Goal: Task Accomplishment & Management: Use online tool/utility

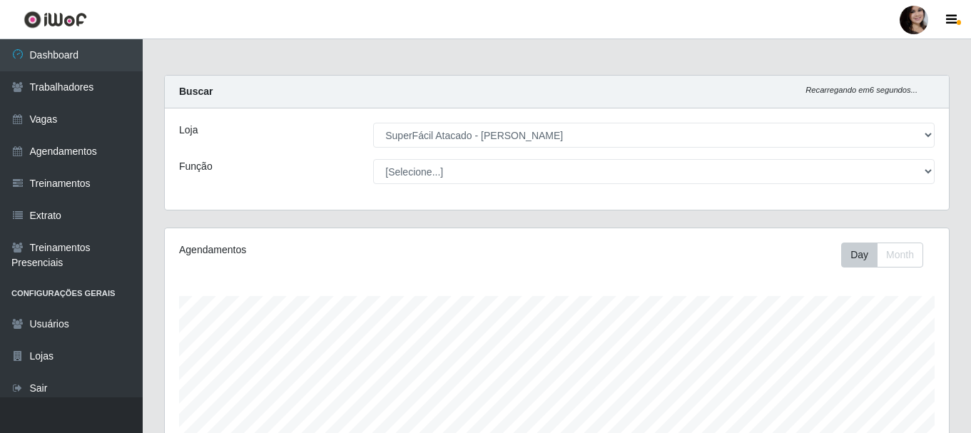
select select "399"
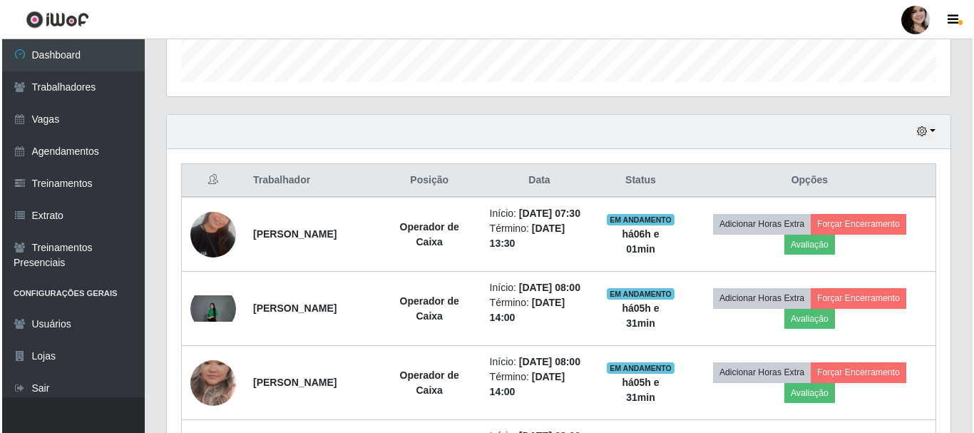
scroll to position [296, 784]
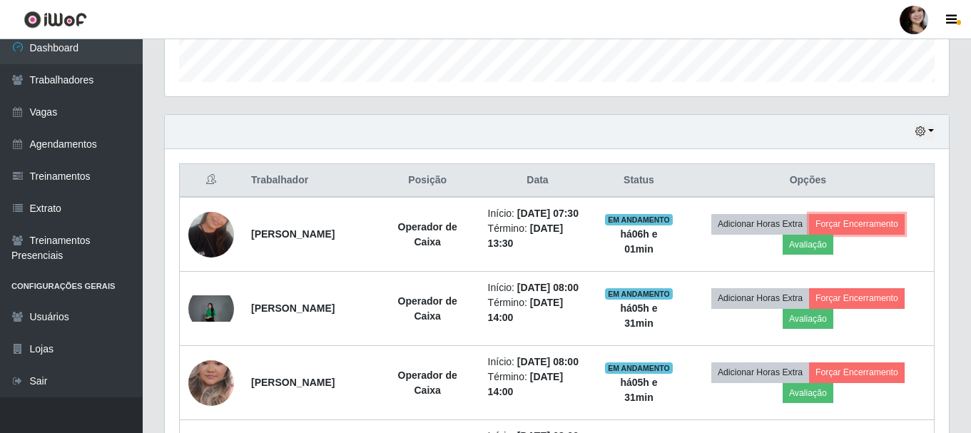
click at [881, 227] on button "Forçar Encerramento" at bounding box center [857, 224] width 96 height 20
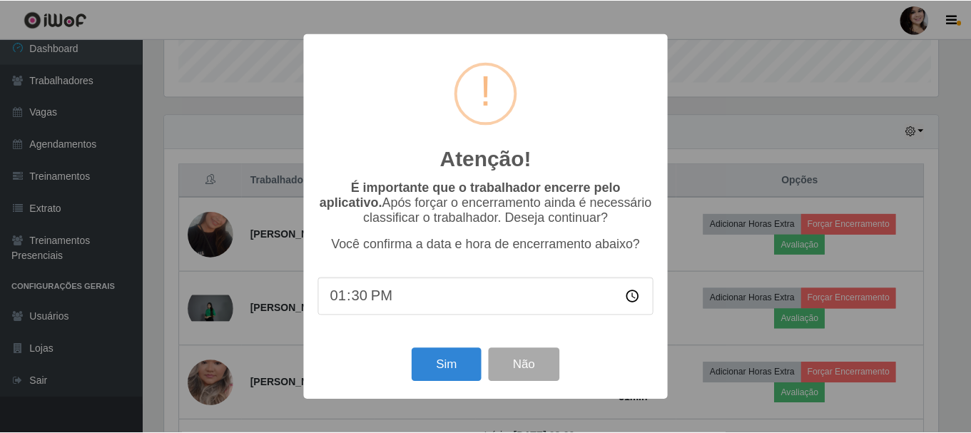
scroll to position [296, 777]
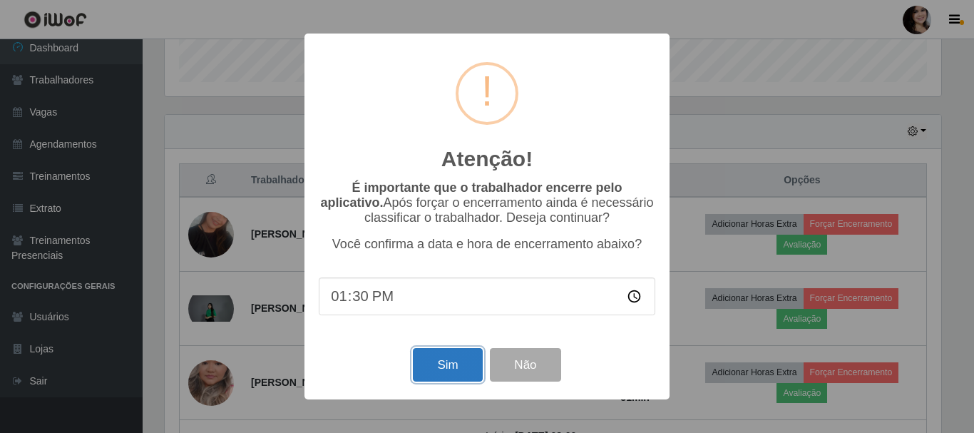
click at [449, 360] on button "Sim" at bounding box center [447, 365] width 69 height 34
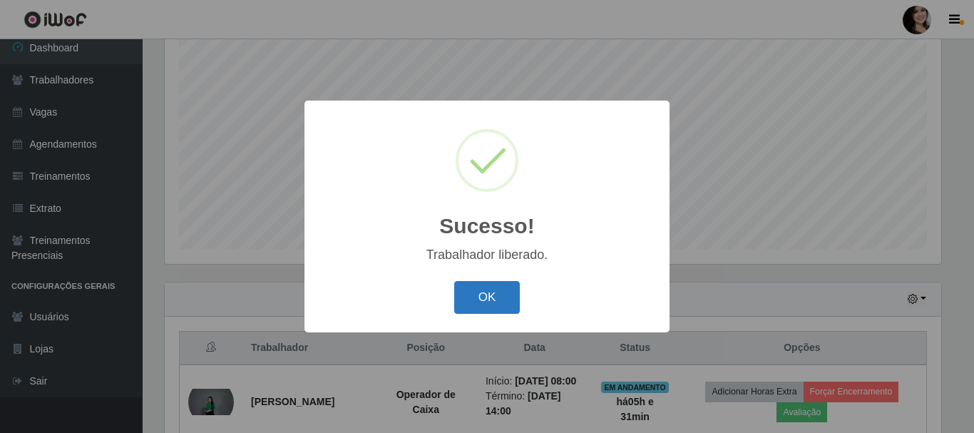
click at [499, 308] on button "OK" at bounding box center [487, 298] width 66 height 34
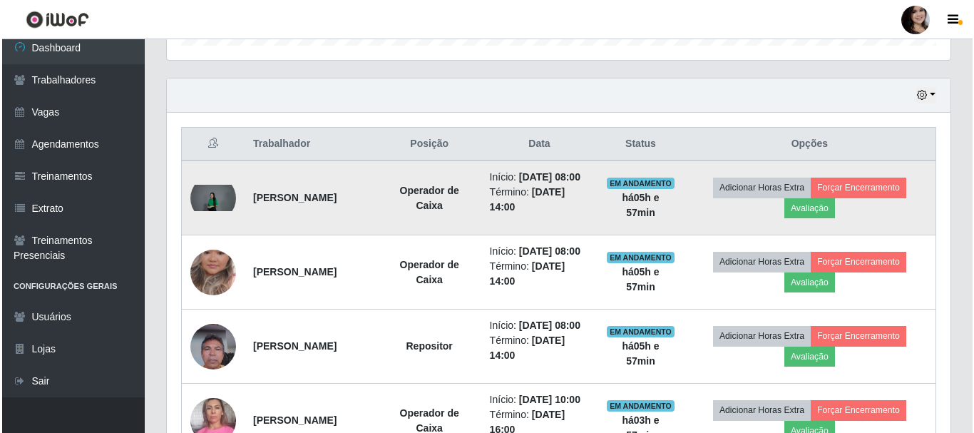
scroll to position [474, 0]
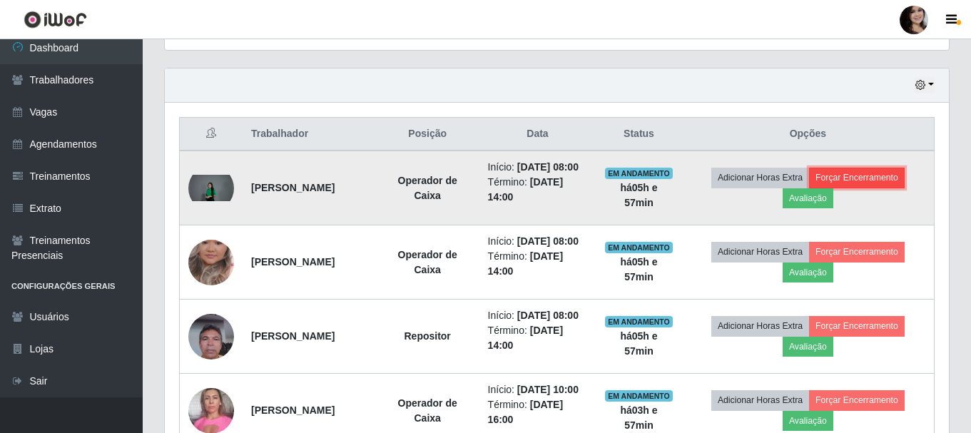
click at [842, 179] on button "Forçar Encerramento" at bounding box center [857, 178] width 96 height 20
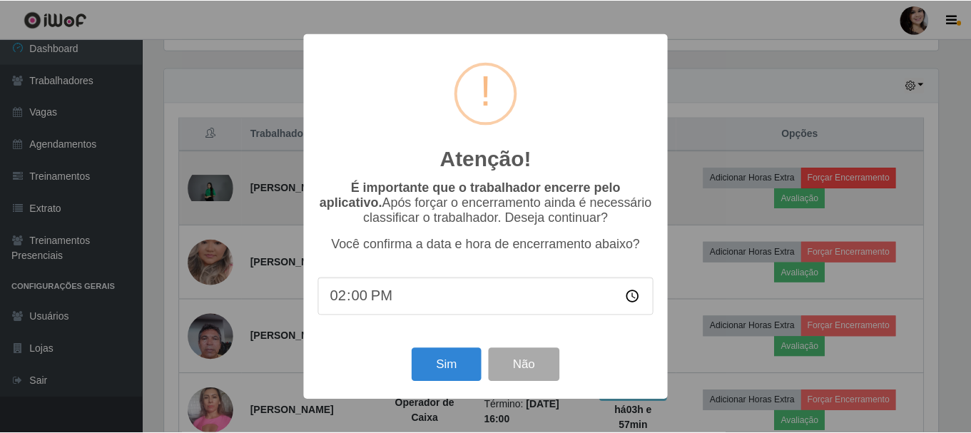
scroll to position [296, 777]
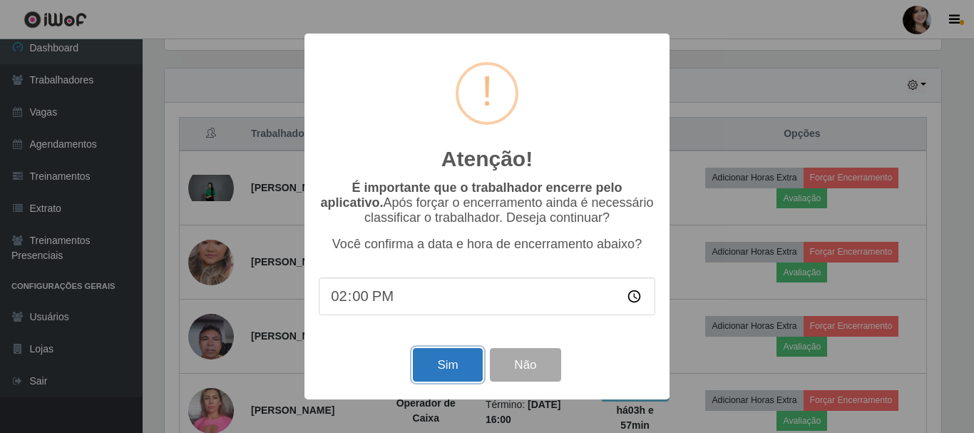
click at [470, 365] on button "Sim" at bounding box center [447, 365] width 69 height 34
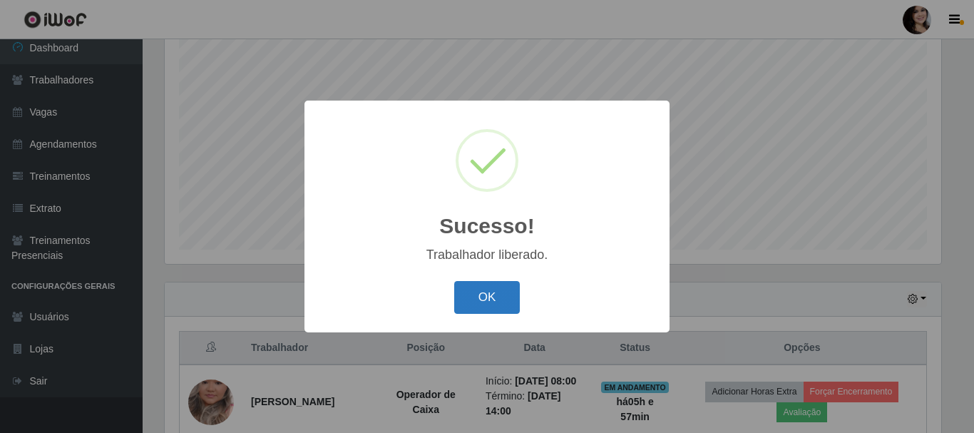
click at [469, 298] on button "OK" at bounding box center [487, 298] width 66 height 34
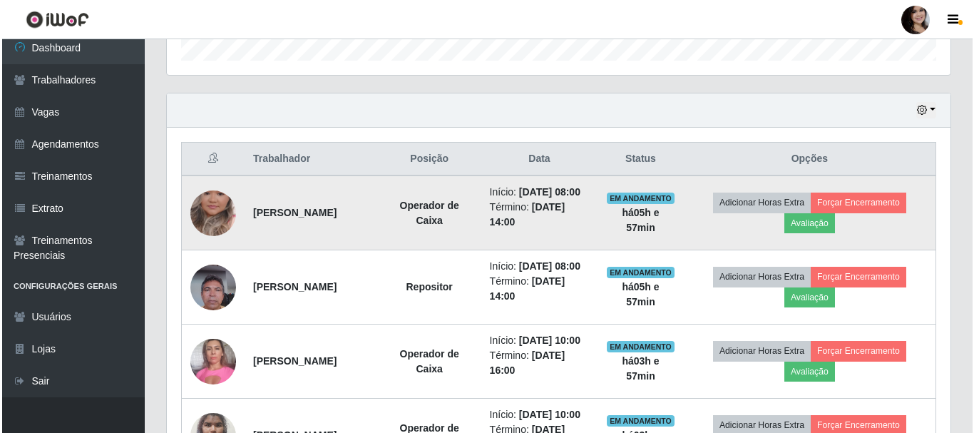
scroll to position [474, 0]
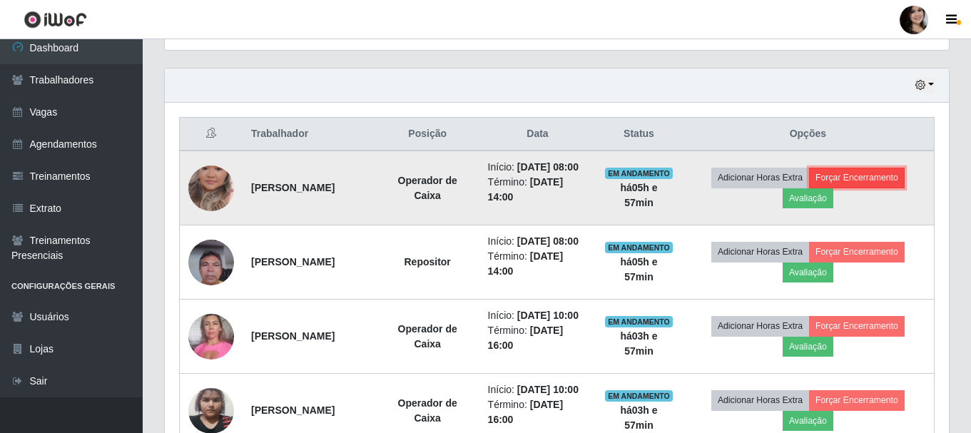
click at [847, 185] on button "Forçar Encerramento" at bounding box center [857, 178] width 96 height 20
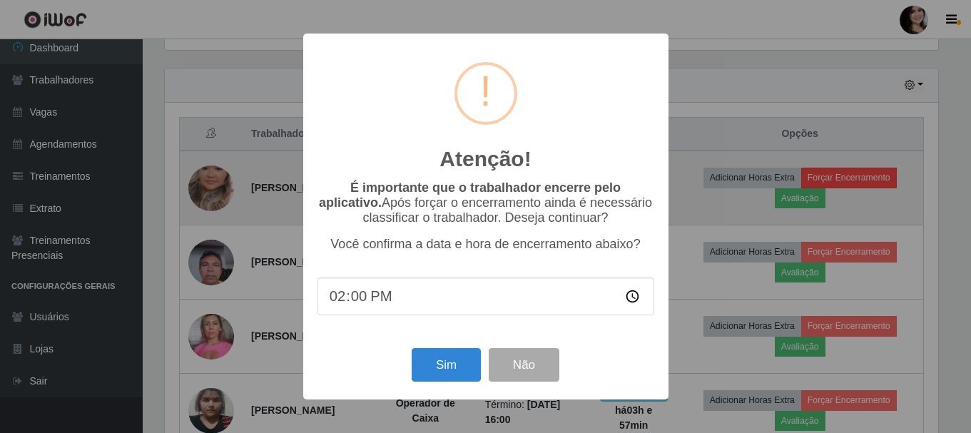
scroll to position [296, 777]
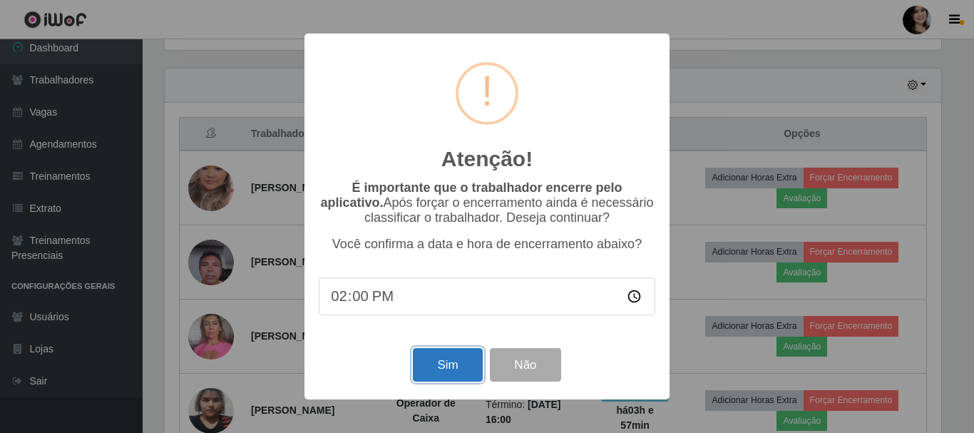
click at [436, 366] on button "Sim" at bounding box center [447, 365] width 69 height 34
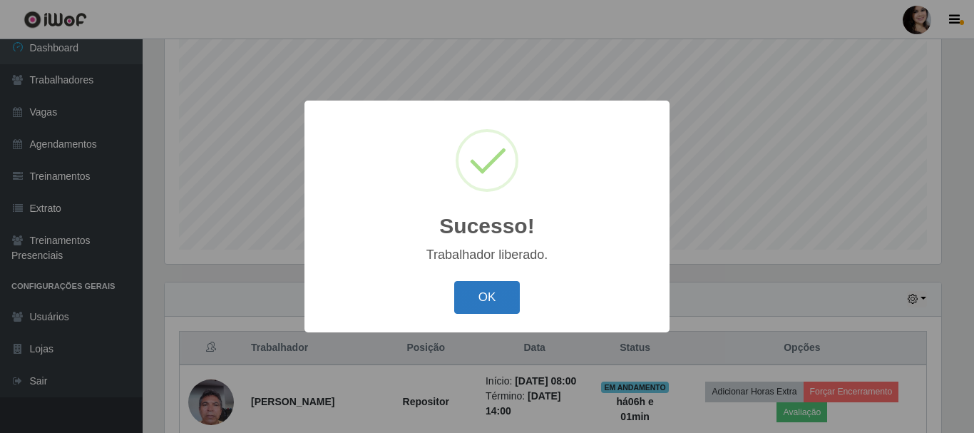
click at [479, 290] on button "OK" at bounding box center [487, 298] width 66 height 34
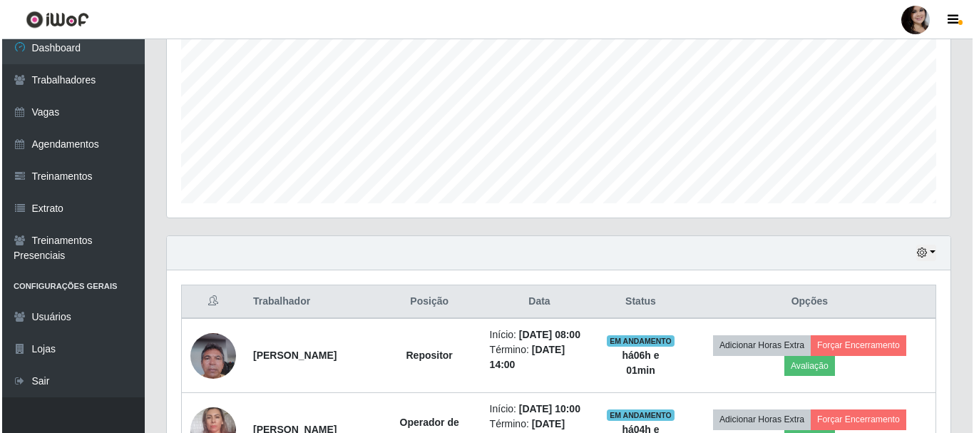
scroll to position [332, 0]
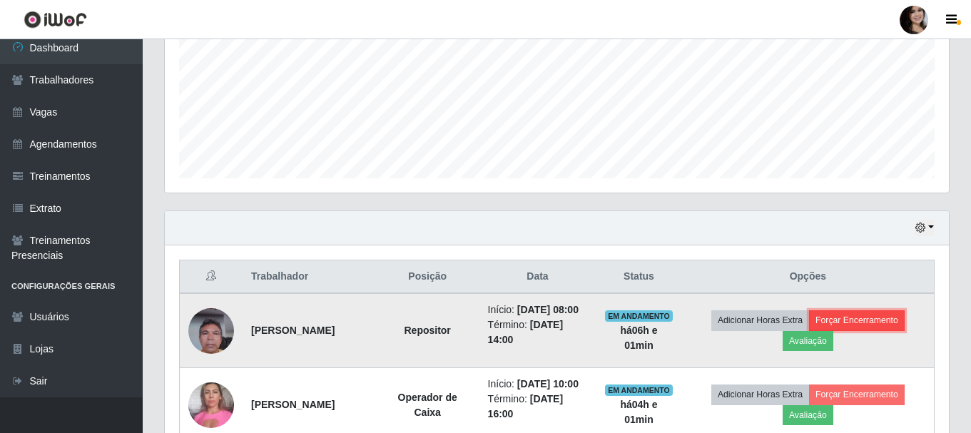
click at [863, 327] on button "Forçar Encerramento" at bounding box center [857, 320] width 96 height 20
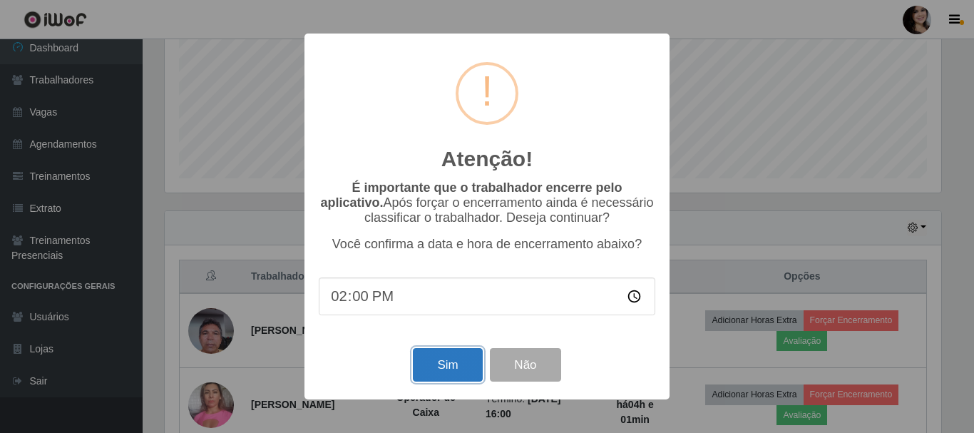
click at [459, 359] on button "Sim" at bounding box center [447, 365] width 69 height 34
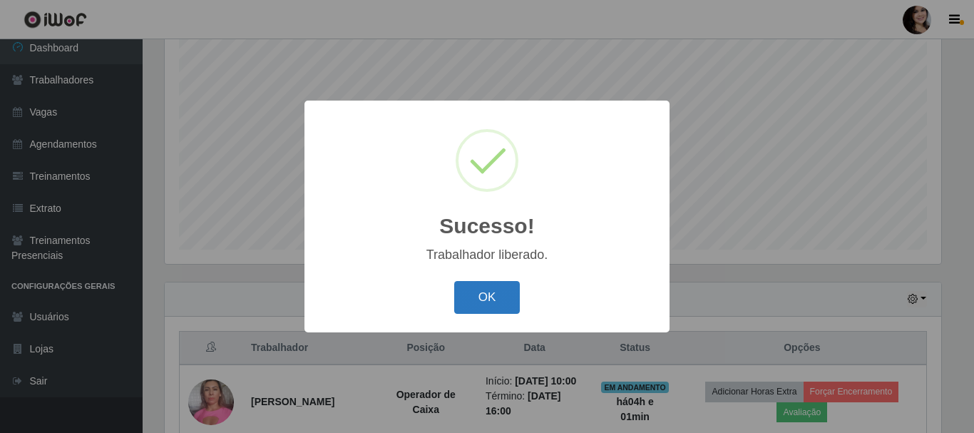
click at [499, 290] on button "OK" at bounding box center [487, 298] width 66 height 34
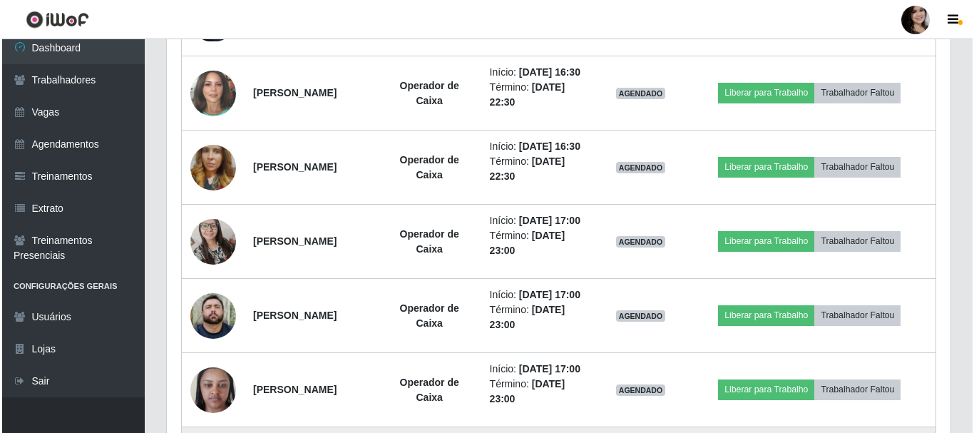
scroll to position [885, 0]
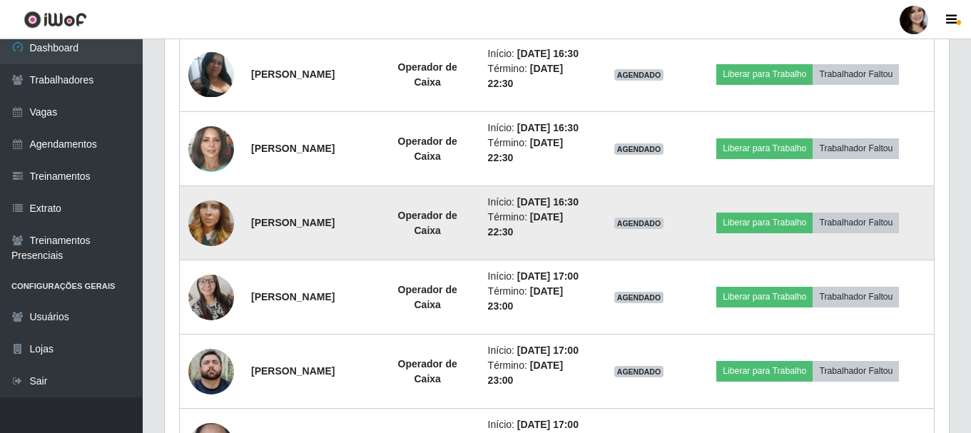
click at [217, 264] on img at bounding box center [211, 223] width 46 height 81
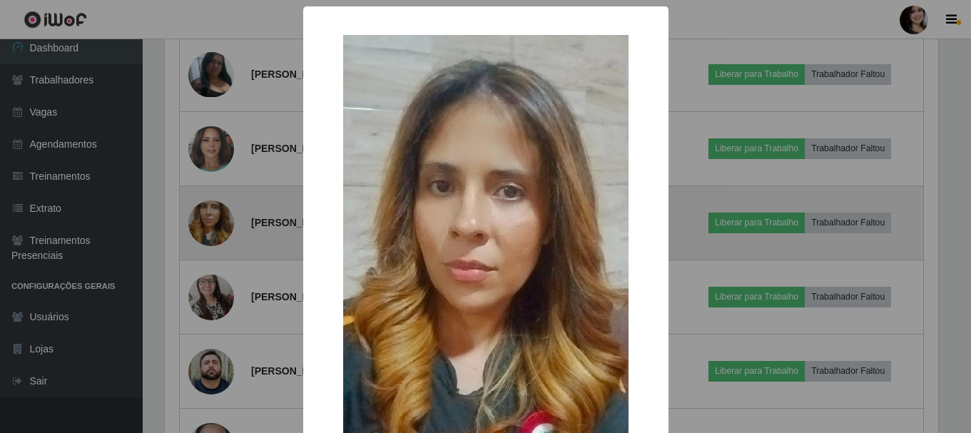
scroll to position [296, 777]
click at [217, 320] on div "× OK Cancel" at bounding box center [487, 216] width 974 height 433
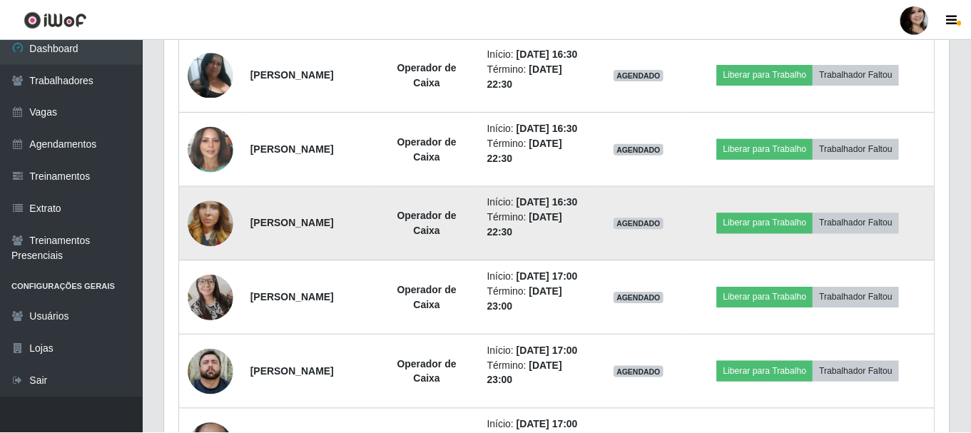
scroll to position [296, 784]
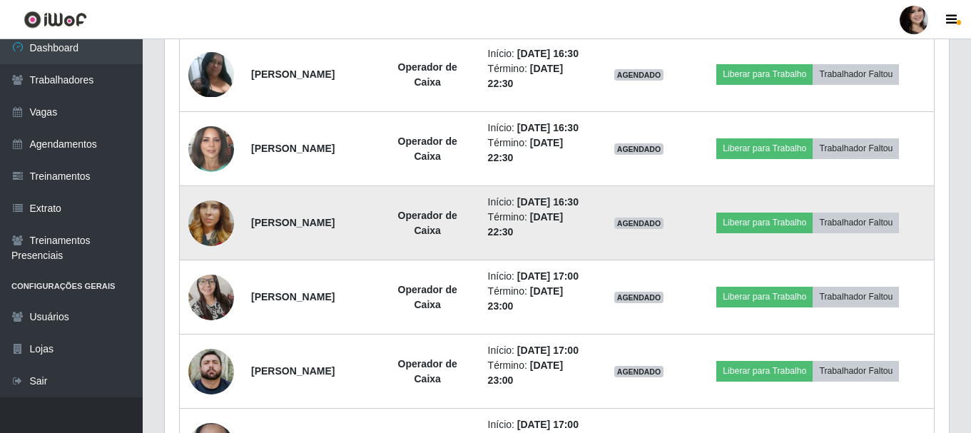
click at [217, 264] on img at bounding box center [211, 223] width 46 height 81
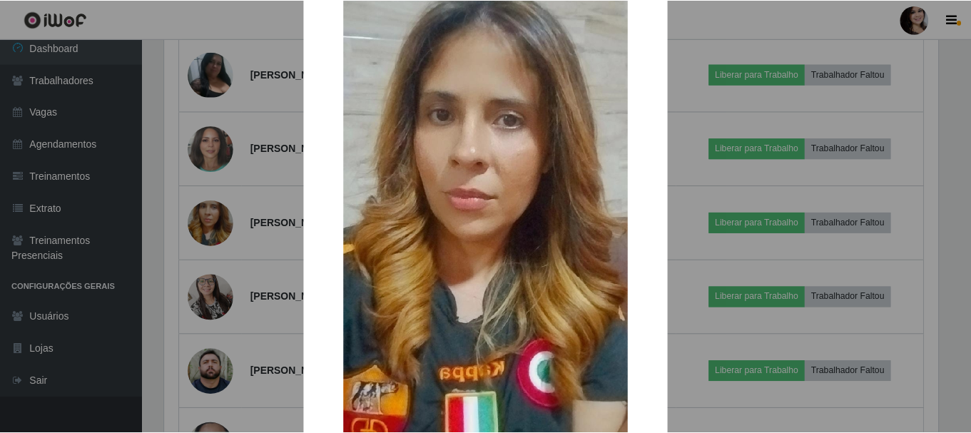
scroll to position [0, 0]
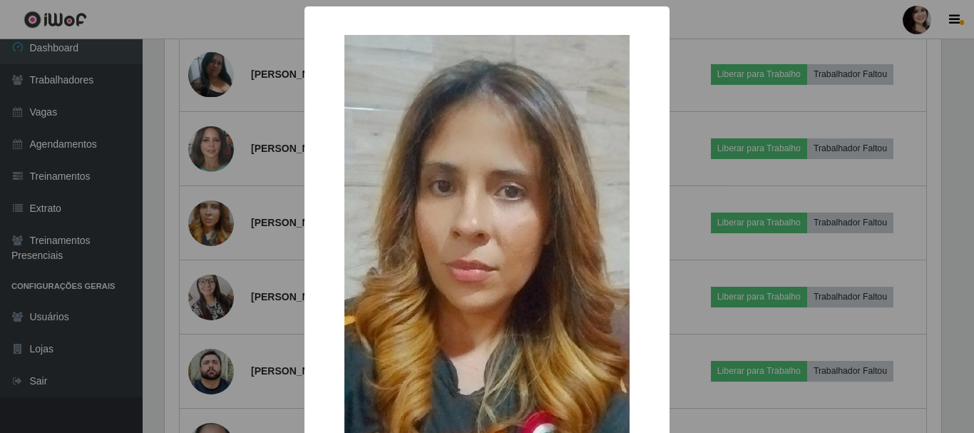
click at [725, 16] on div "× OK Cancel" at bounding box center [487, 216] width 974 height 433
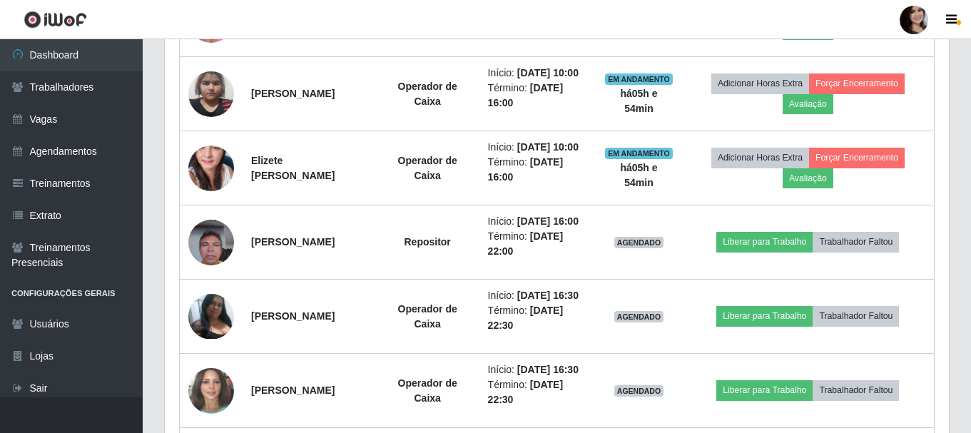
scroll to position [642, 0]
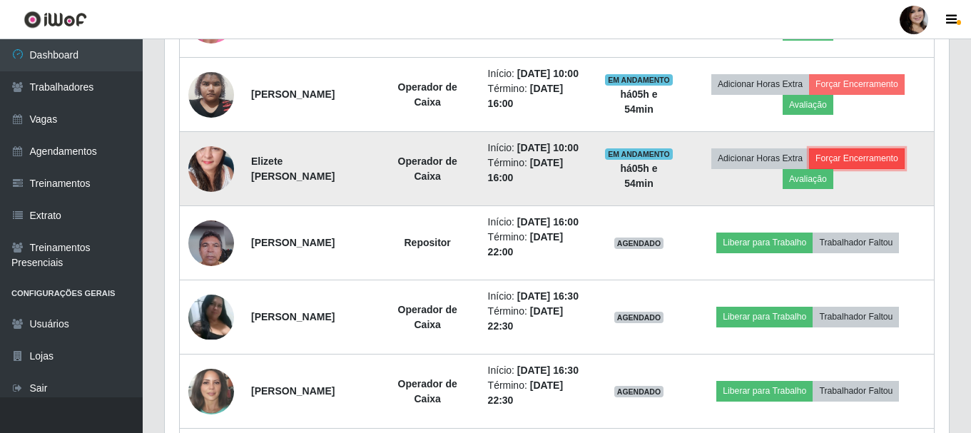
click at [899, 168] on button "Forçar Encerramento" at bounding box center [857, 158] width 96 height 20
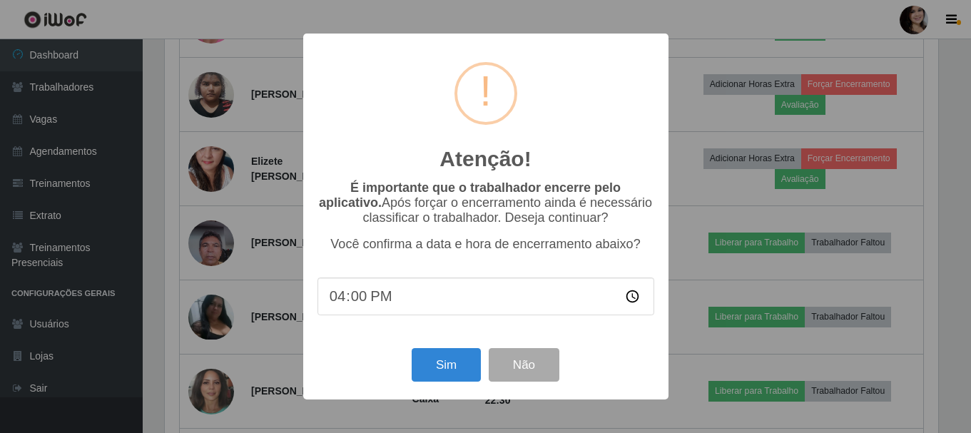
scroll to position [296, 777]
click at [432, 365] on button "Sim" at bounding box center [447, 365] width 69 height 34
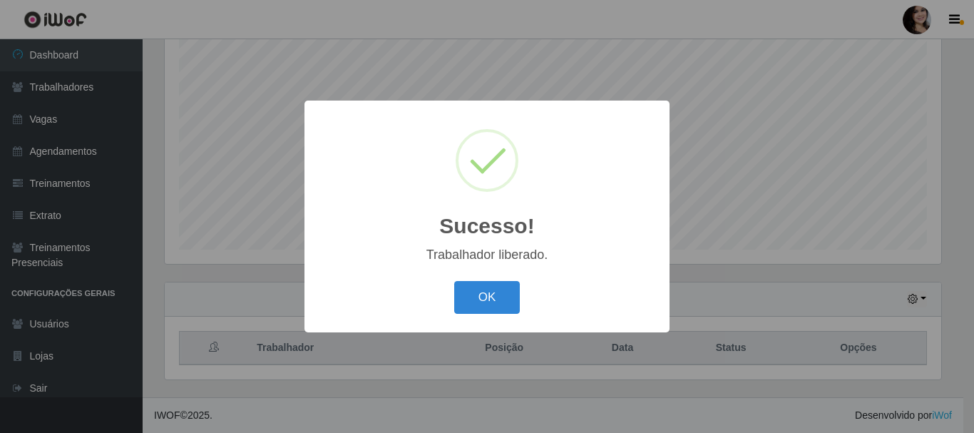
click at [454, 281] on button "OK" at bounding box center [487, 298] width 66 height 34
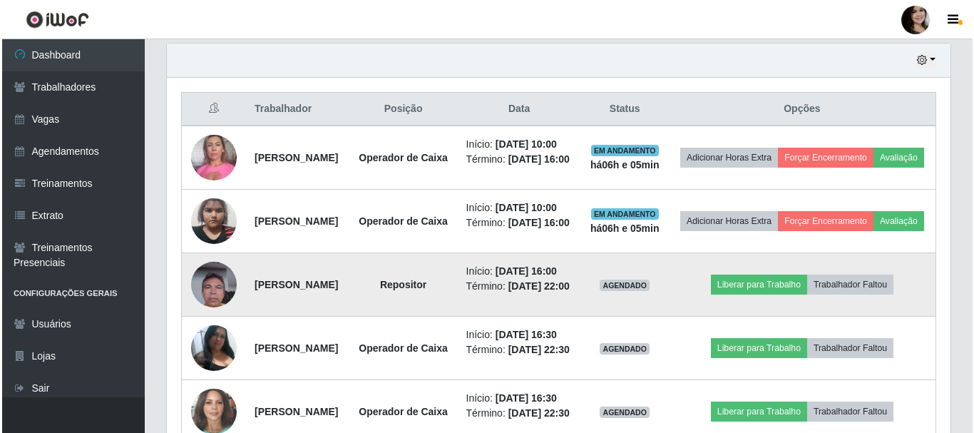
scroll to position [474, 0]
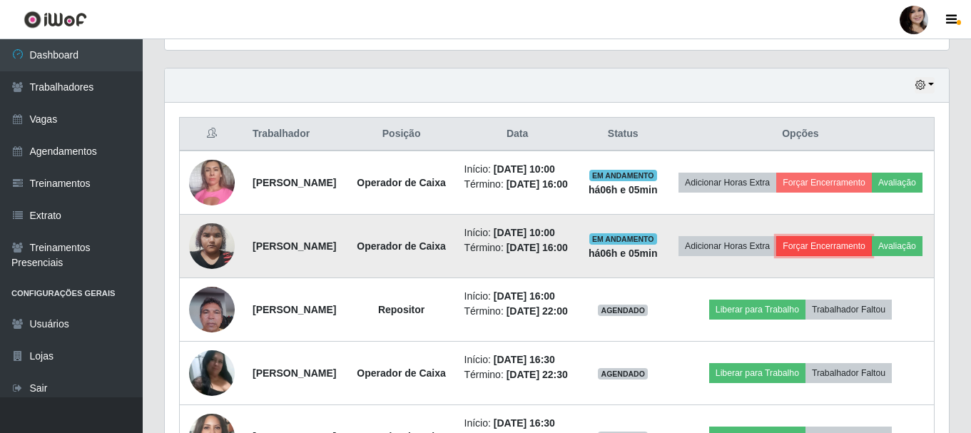
click at [872, 256] on button "Forçar Encerramento" at bounding box center [824, 246] width 96 height 20
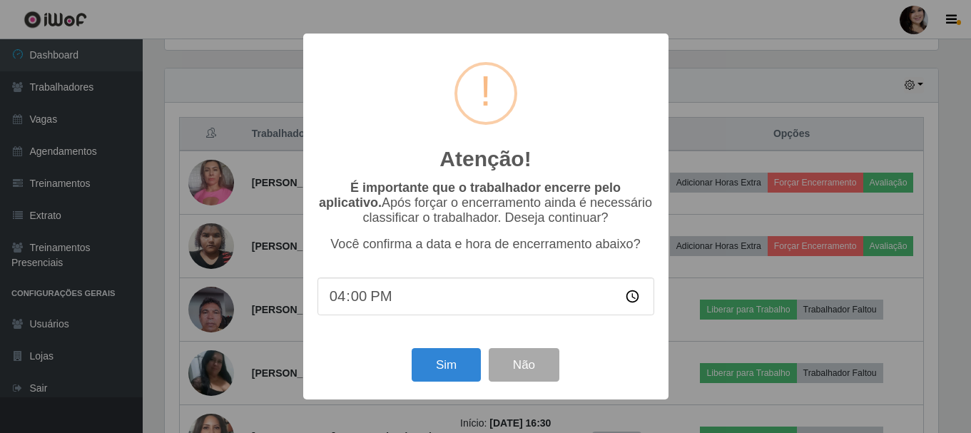
scroll to position [296, 777]
click at [424, 366] on button "Sim" at bounding box center [447, 365] width 69 height 34
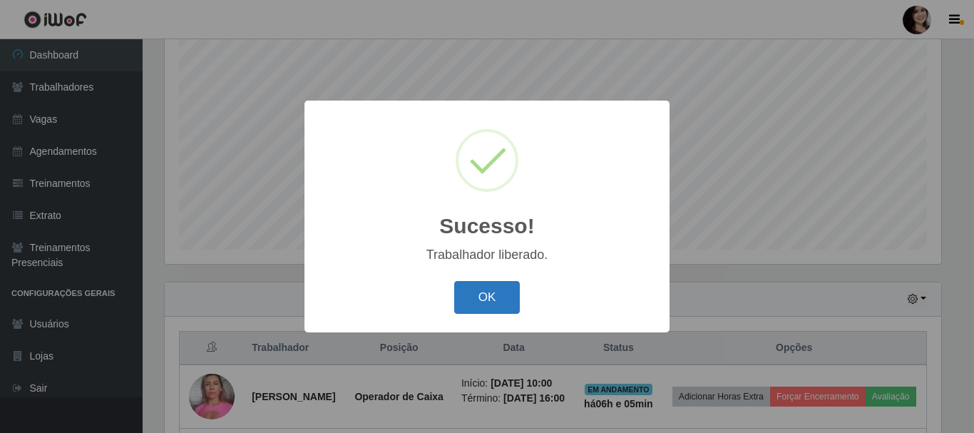
drag, startPoint x: 486, startPoint y: 296, endPoint x: 491, endPoint y: 287, distance: 9.9
click at [486, 295] on button "OK" at bounding box center [487, 298] width 66 height 34
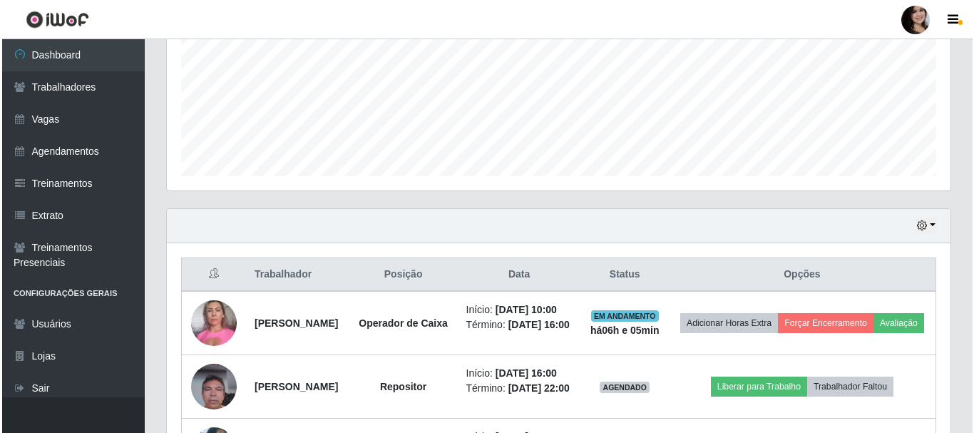
scroll to position [403, 0]
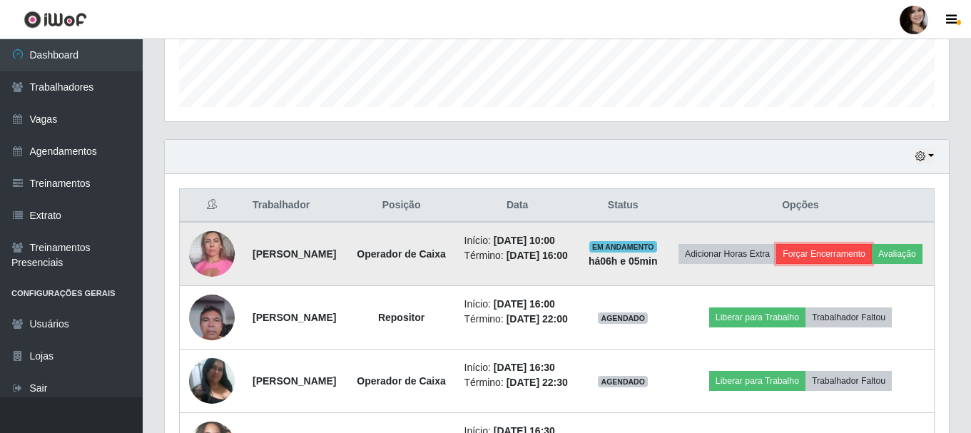
click at [847, 252] on button "Forçar Encerramento" at bounding box center [824, 254] width 96 height 20
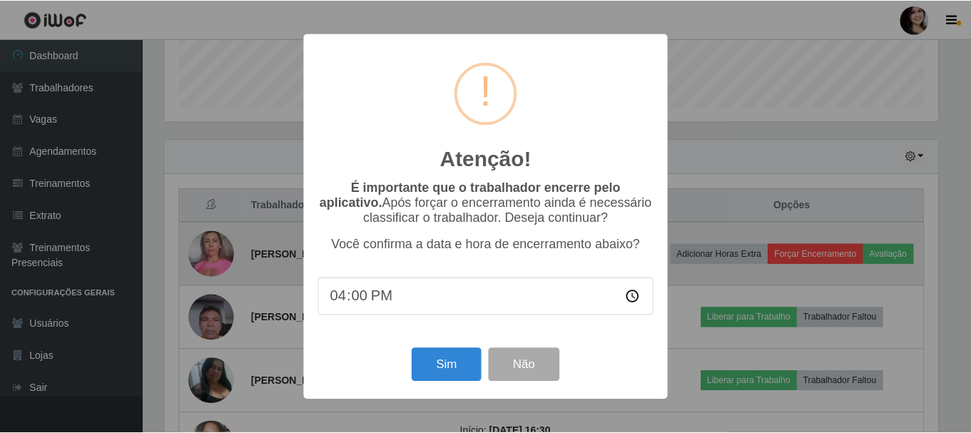
scroll to position [296, 777]
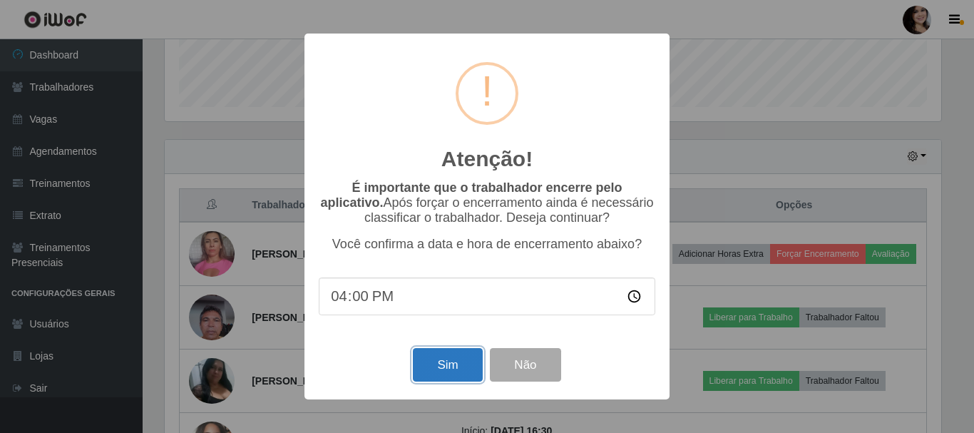
click at [454, 362] on button "Sim" at bounding box center [447, 365] width 69 height 34
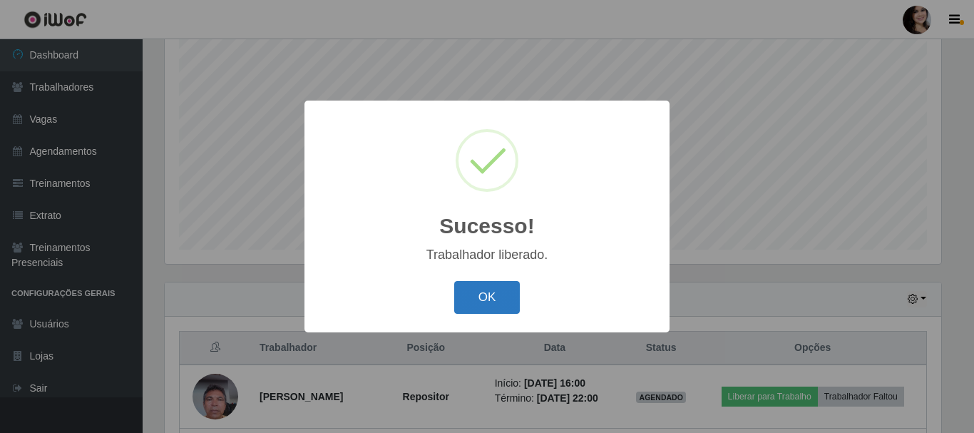
click at [481, 287] on button "OK" at bounding box center [487, 298] width 66 height 34
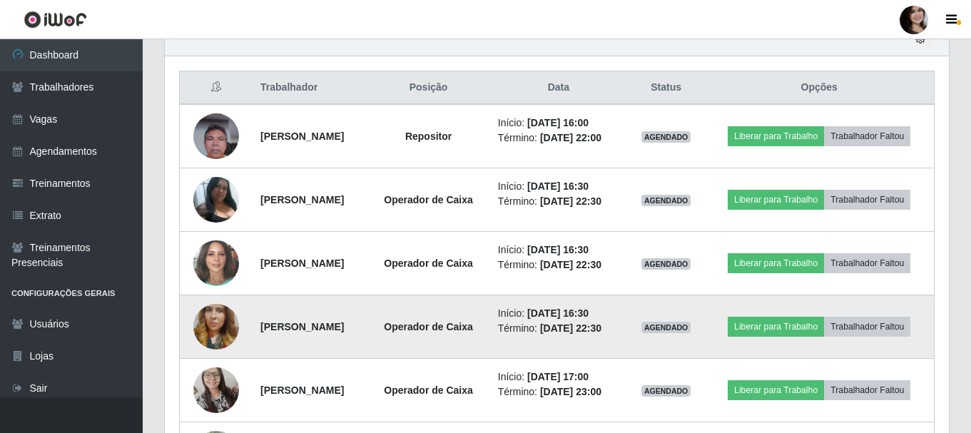
scroll to position [546, 0]
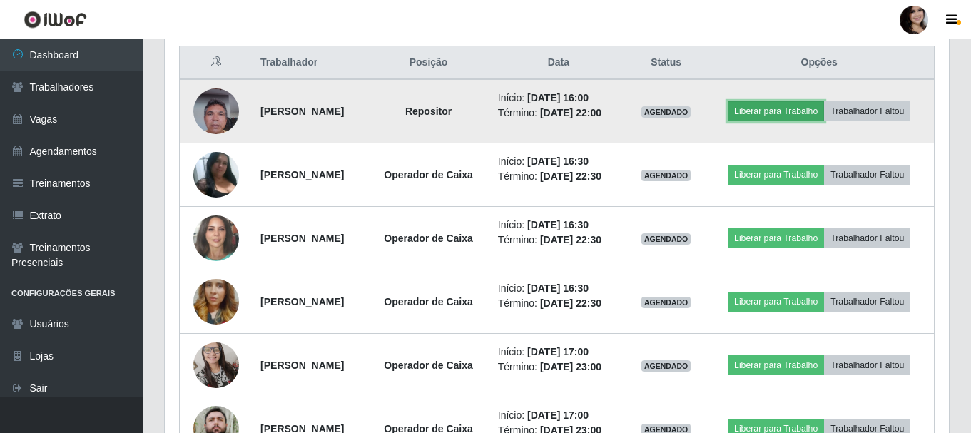
click at [788, 103] on button "Liberar para Trabalho" at bounding box center [776, 111] width 96 height 20
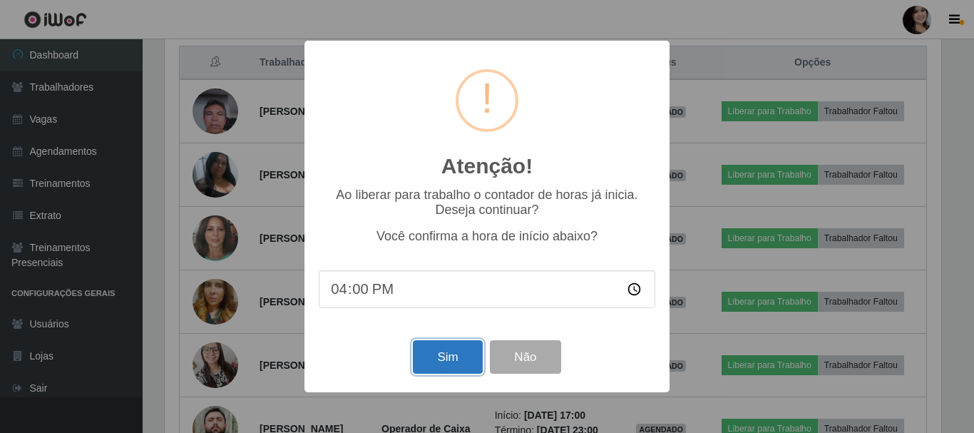
click at [432, 362] on button "Sim" at bounding box center [447, 357] width 69 height 34
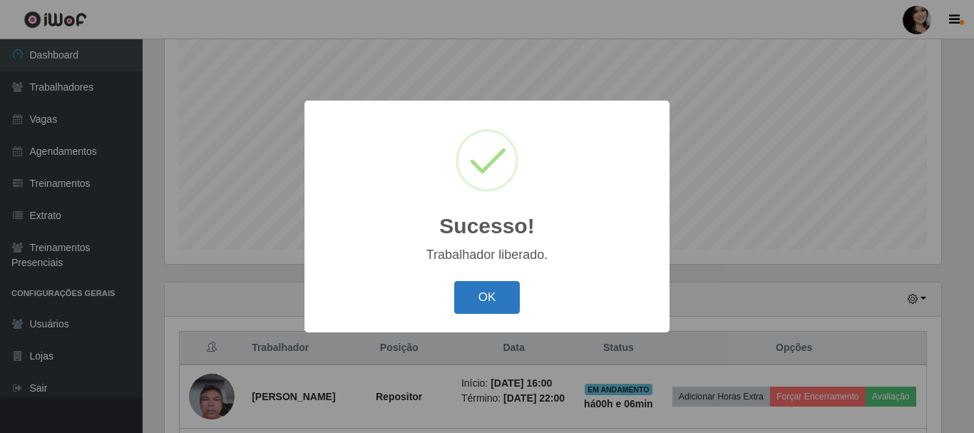
click at [479, 310] on button "OK" at bounding box center [487, 298] width 66 height 34
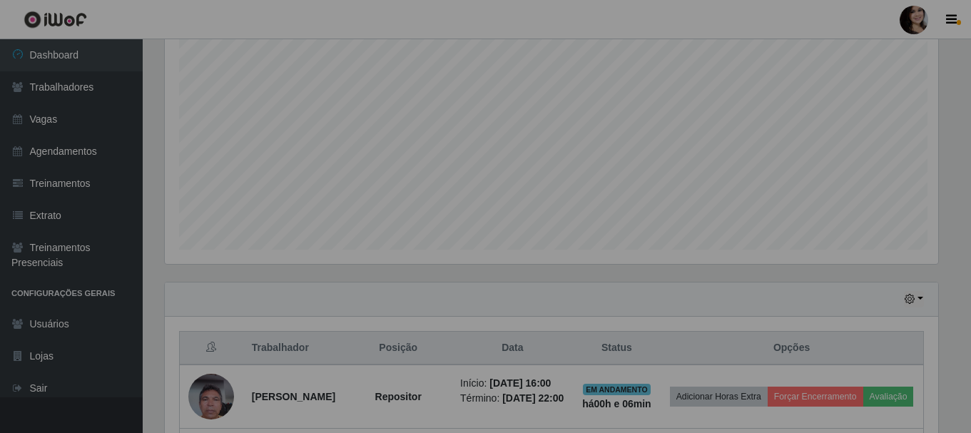
scroll to position [0, 0]
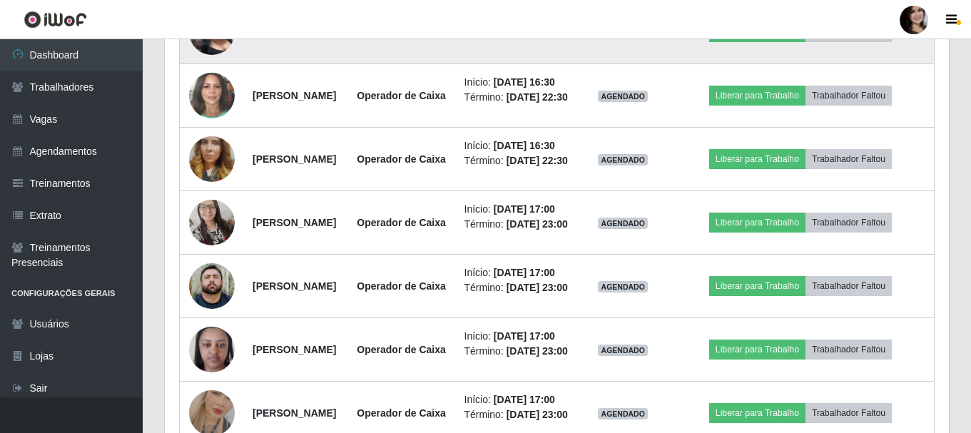
click at [208, 54] on img at bounding box center [212, 31] width 46 height 45
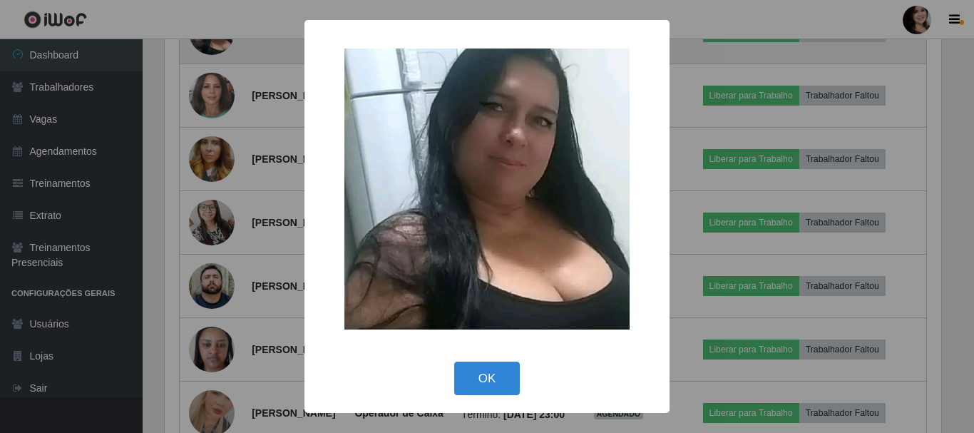
click at [208, 74] on div "× OK Cancel" at bounding box center [487, 216] width 974 height 433
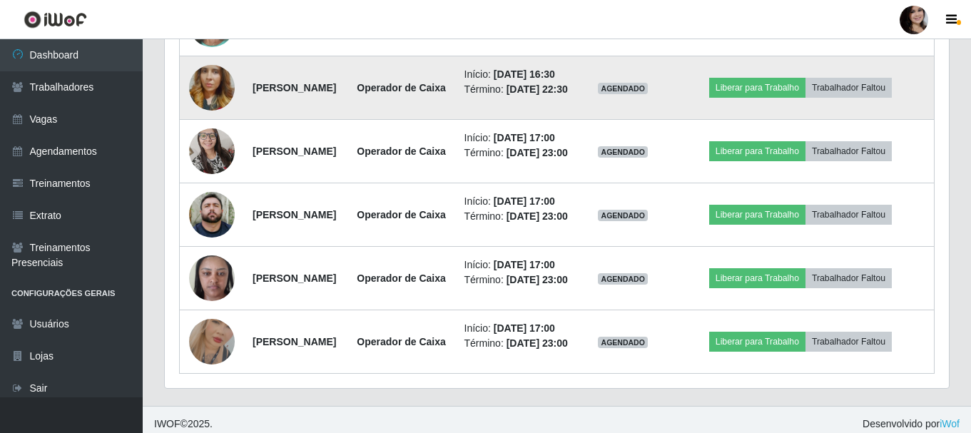
click at [215, 128] on img at bounding box center [212, 87] width 46 height 81
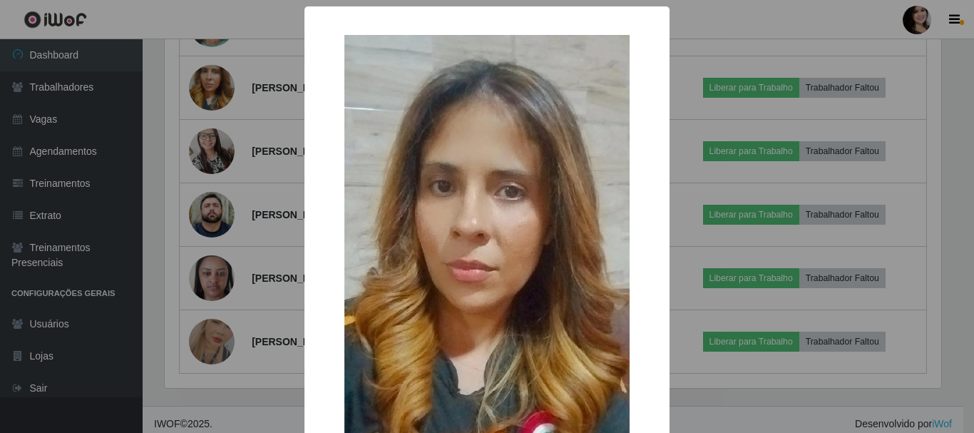
click at [758, 219] on div "× OK Cancel" at bounding box center [487, 216] width 974 height 433
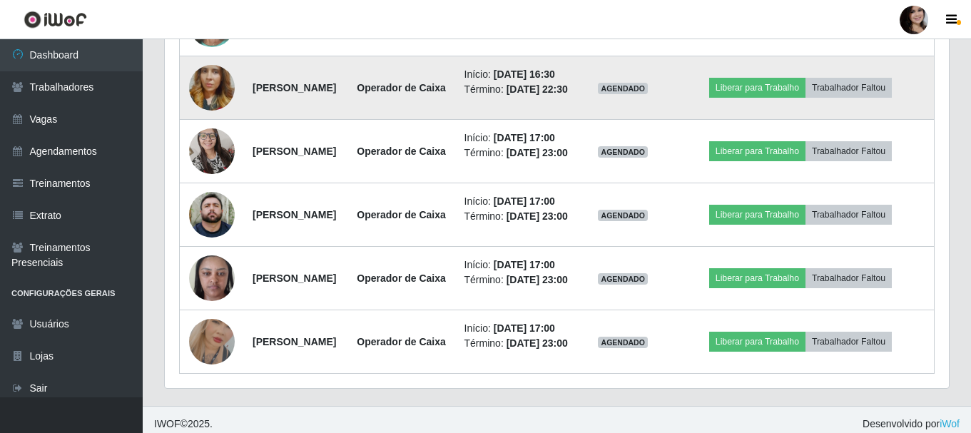
click at [208, 128] on img at bounding box center [212, 87] width 46 height 81
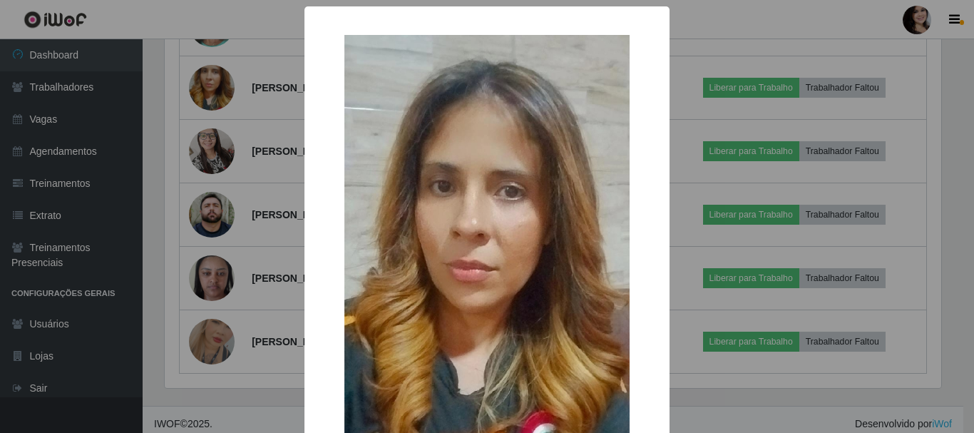
click at [262, 194] on div "× OK Cancel" at bounding box center [487, 216] width 974 height 433
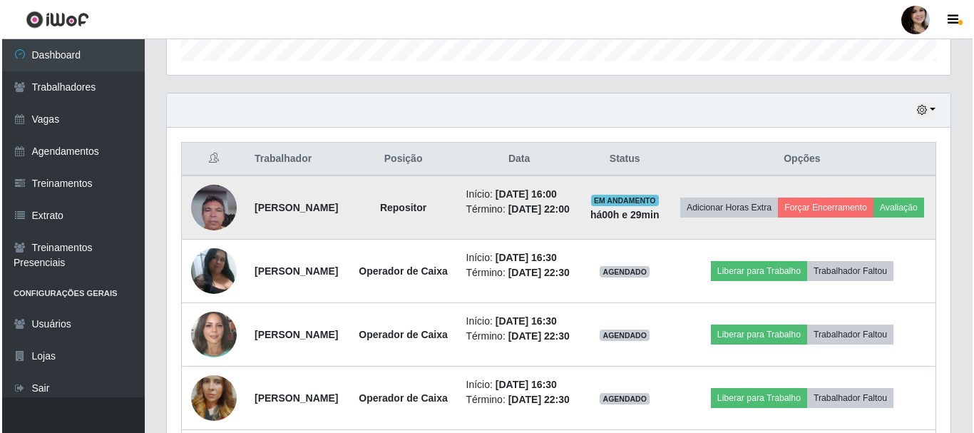
scroll to position [474, 0]
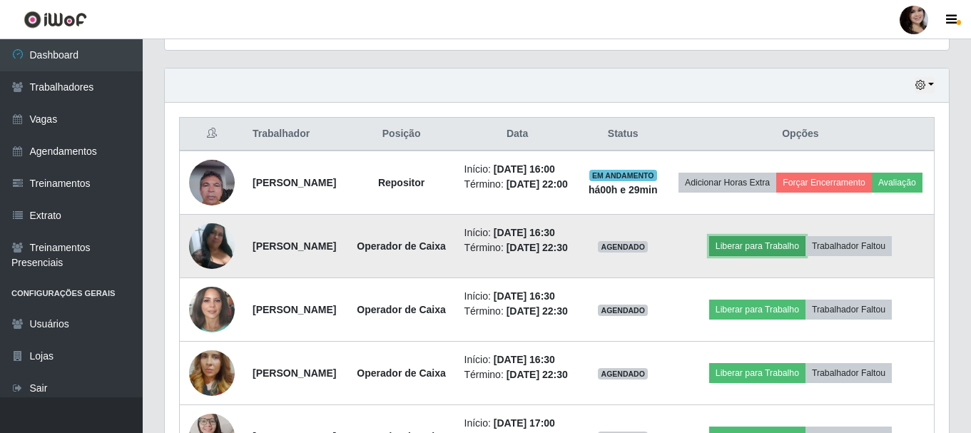
click at [762, 256] on button "Liberar para Trabalho" at bounding box center [757, 246] width 96 height 20
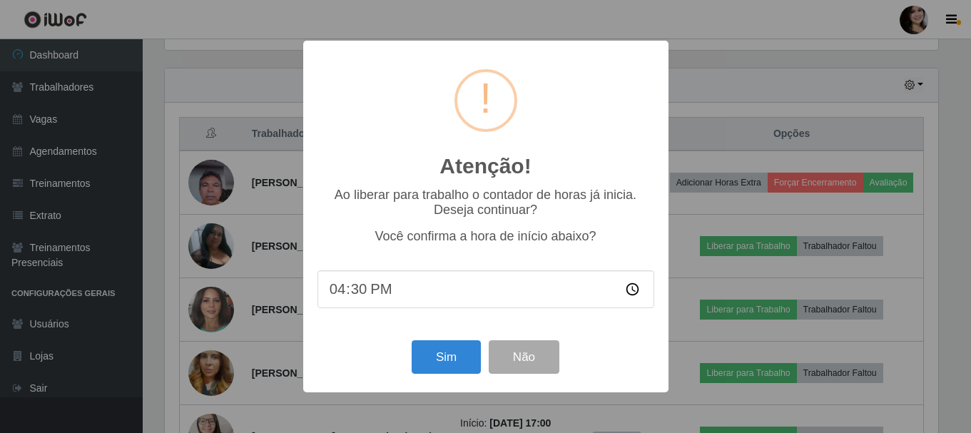
scroll to position [296, 777]
click at [447, 364] on button "Sim" at bounding box center [447, 357] width 69 height 34
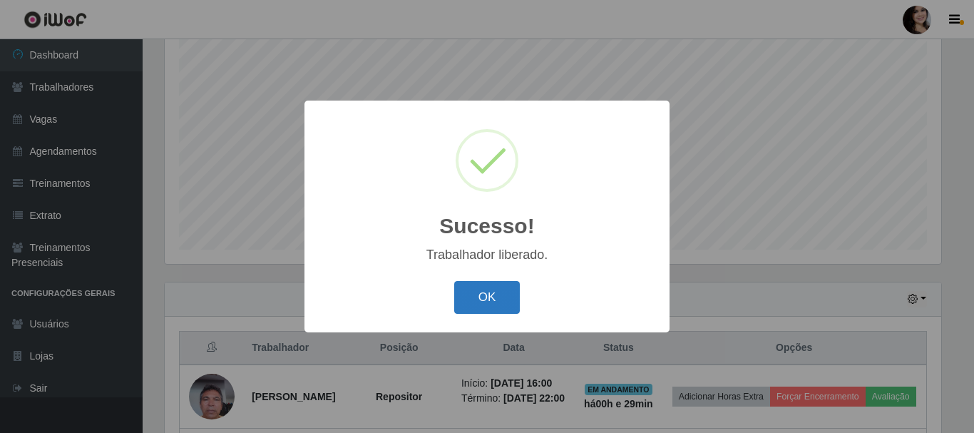
click at [494, 297] on button "OK" at bounding box center [487, 298] width 66 height 34
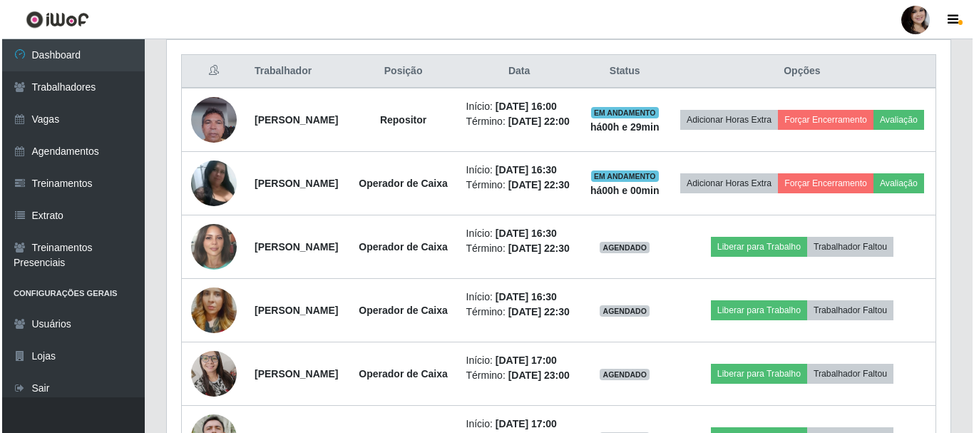
scroll to position [474, 0]
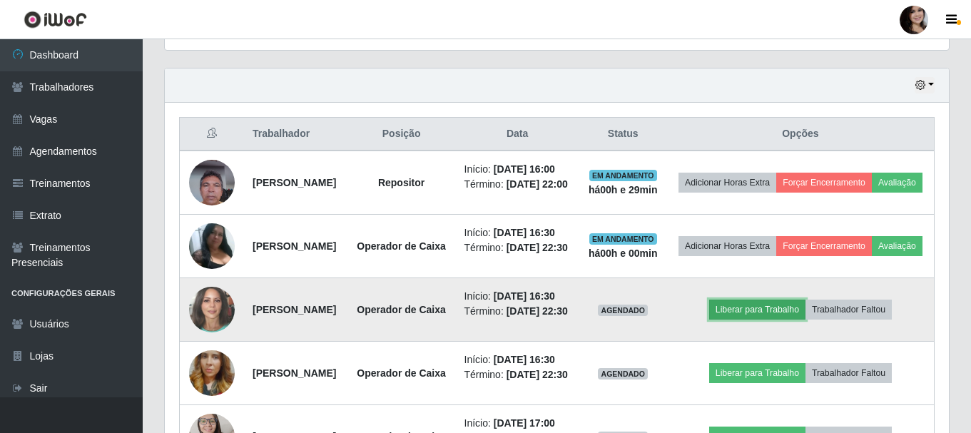
click at [773, 320] on button "Liberar para Trabalho" at bounding box center [757, 310] width 96 height 20
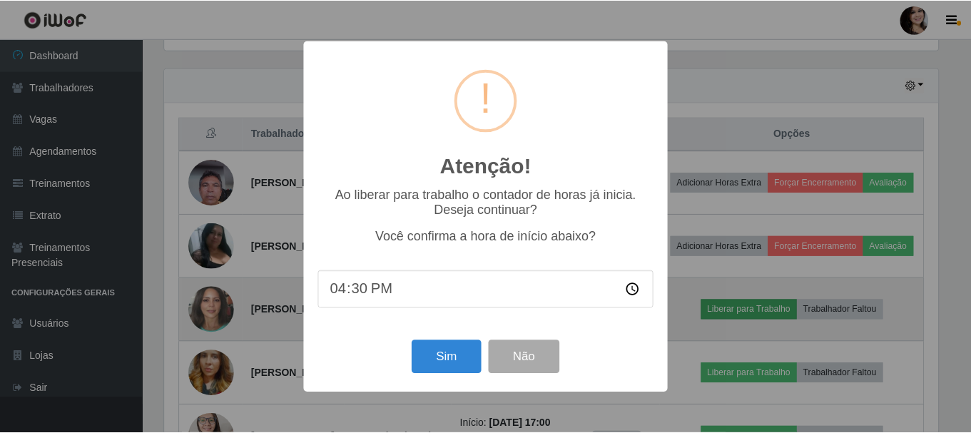
scroll to position [296, 777]
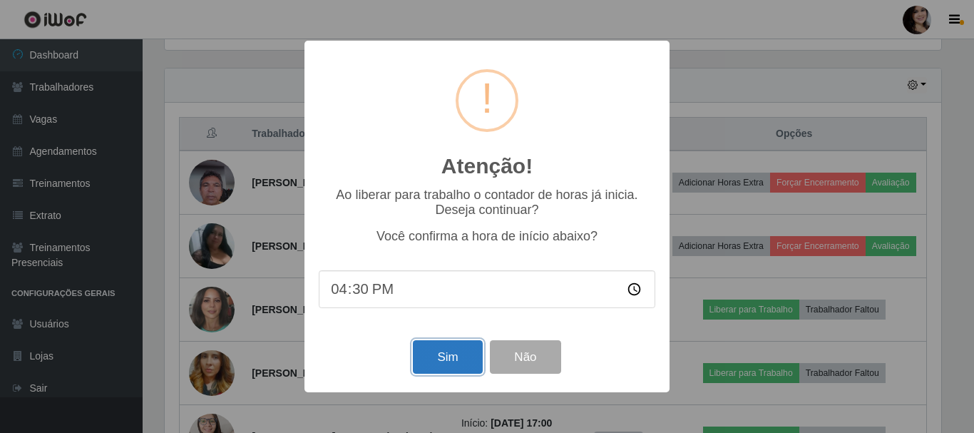
click at [449, 356] on button "Sim" at bounding box center [447, 357] width 69 height 34
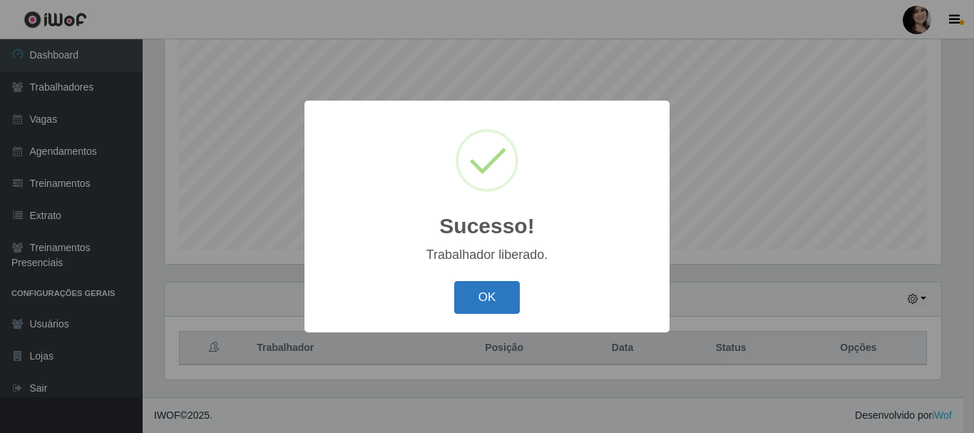
click at [486, 304] on button "OK" at bounding box center [487, 298] width 66 height 34
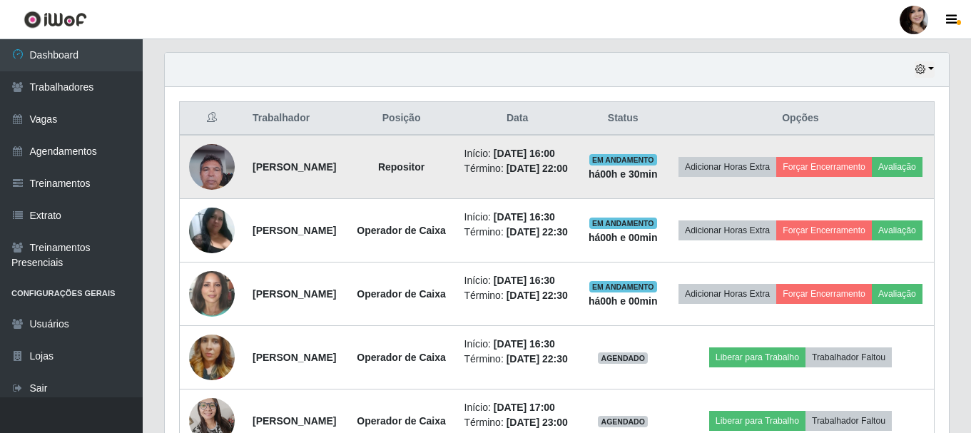
scroll to position [617, 0]
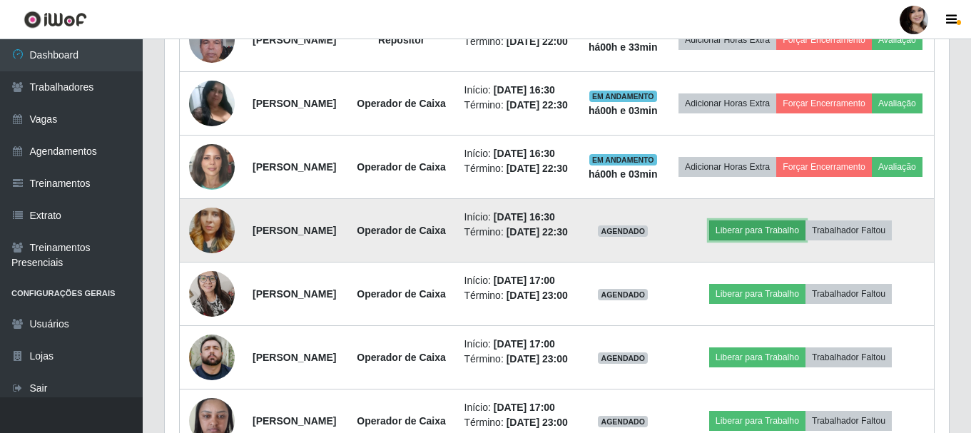
click at [755, 240] on button "Liberar para Trabalho" at bounding box center [757, 230] width 96 height 20
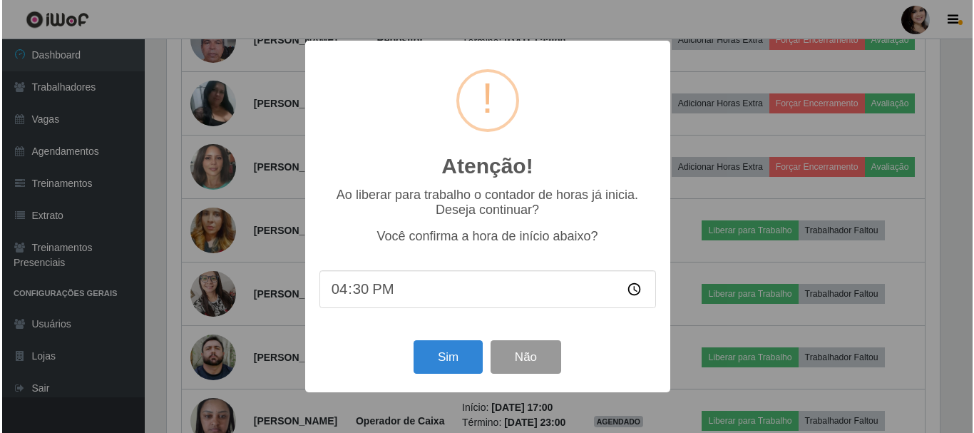
scroll to position [296, 777]
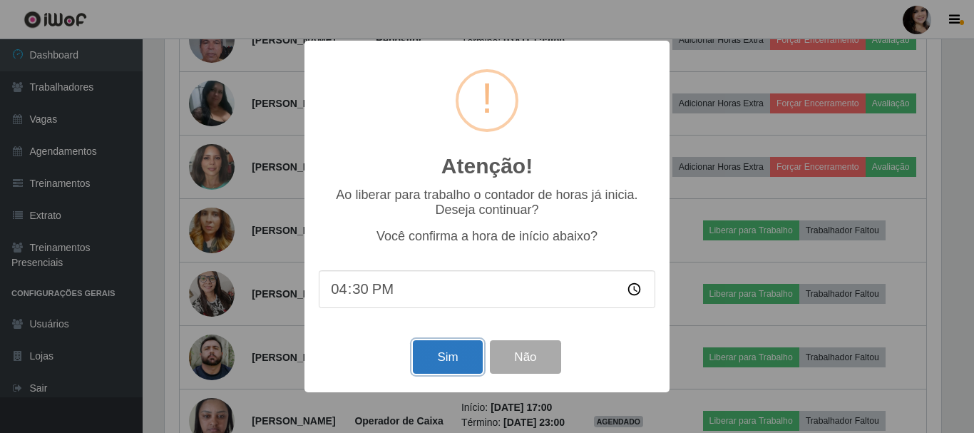
click at [429, 365] on button "Sim" at bounding box center [447, 357] width 69 height 34
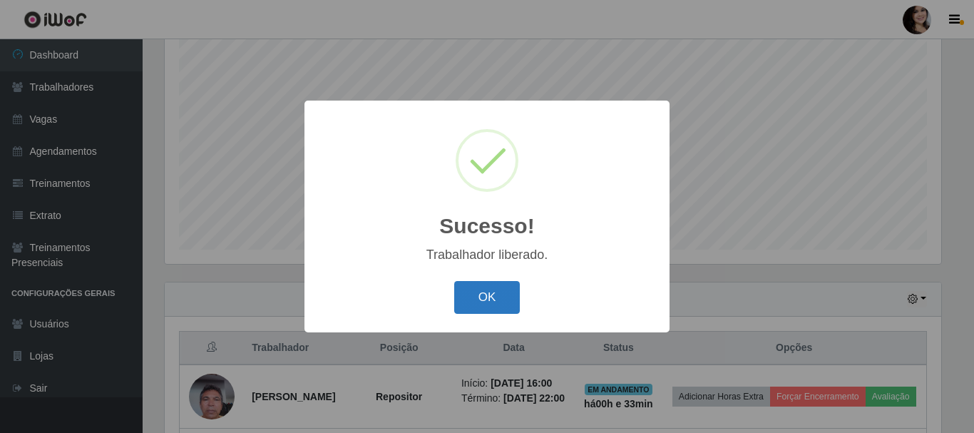
click at [476, 300] on button "OK" at bounding box center [487, 298] width 66 height 34
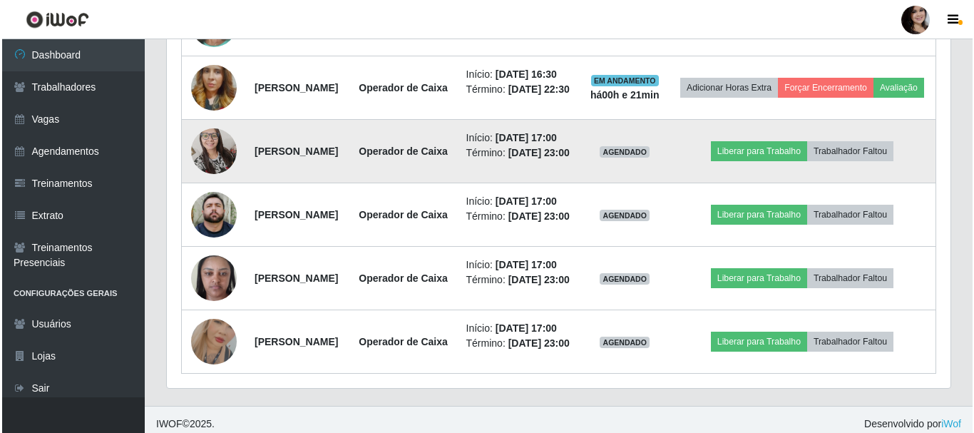
scroll to position [785, 0]
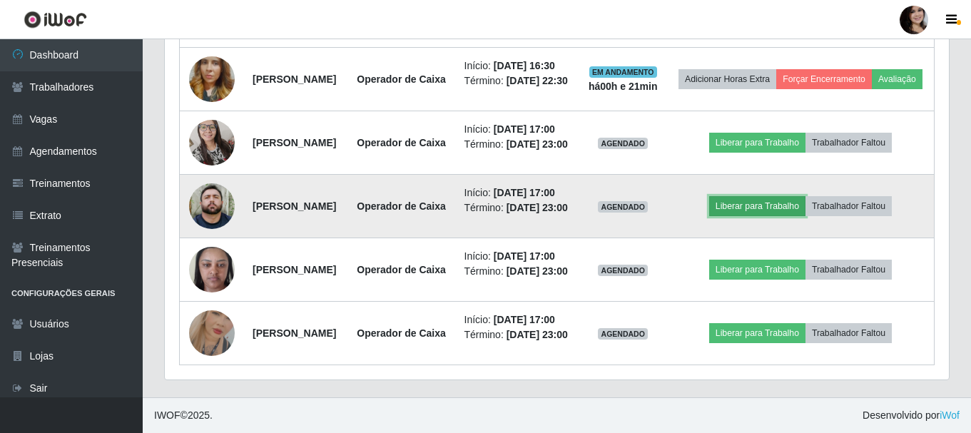
click at [766, 216] on button "Liberar para Trabalho" at bounding box center [757, 206] width 96 height 20
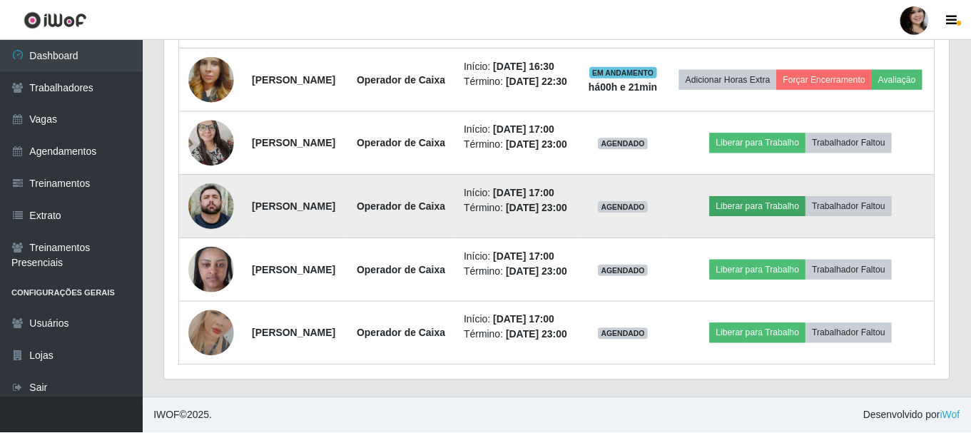
scroll to position [296, 777]
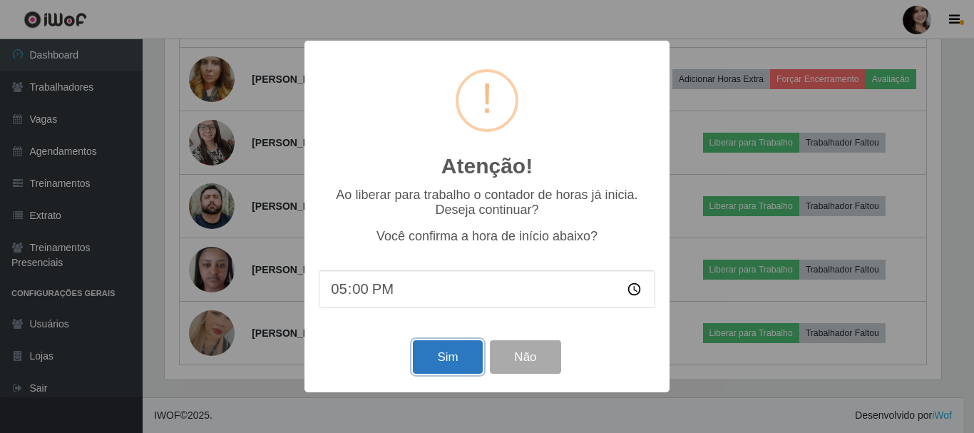
click at [447, 359] on button "Sim" at bounding box center [447, 357] width 69 height 34
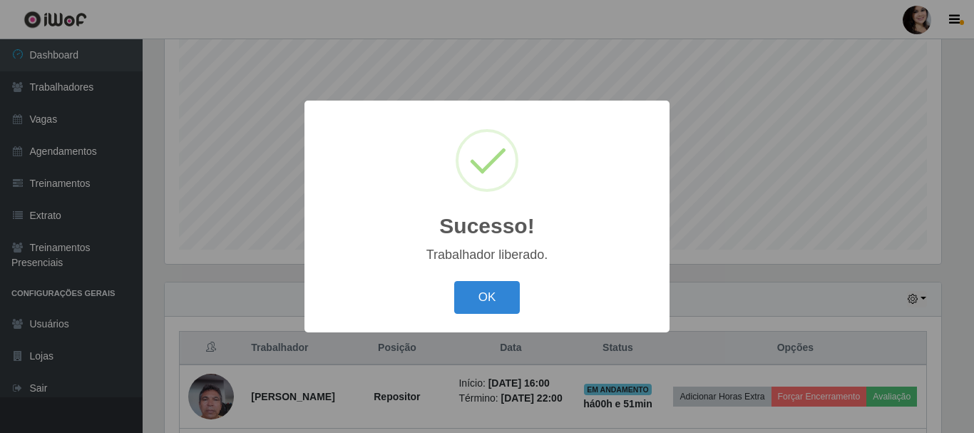
click at [454, 281] on button "OK" at bounding box center [487, 298] width 66 height 34
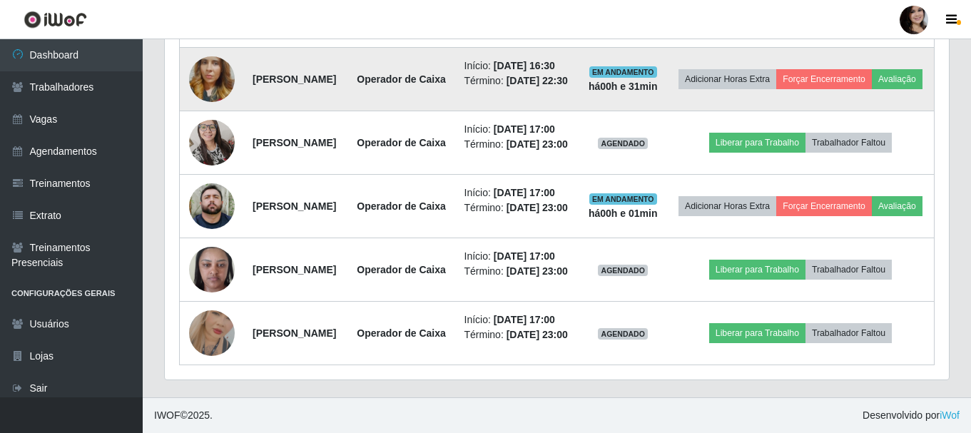
scroll to position [974, 0]
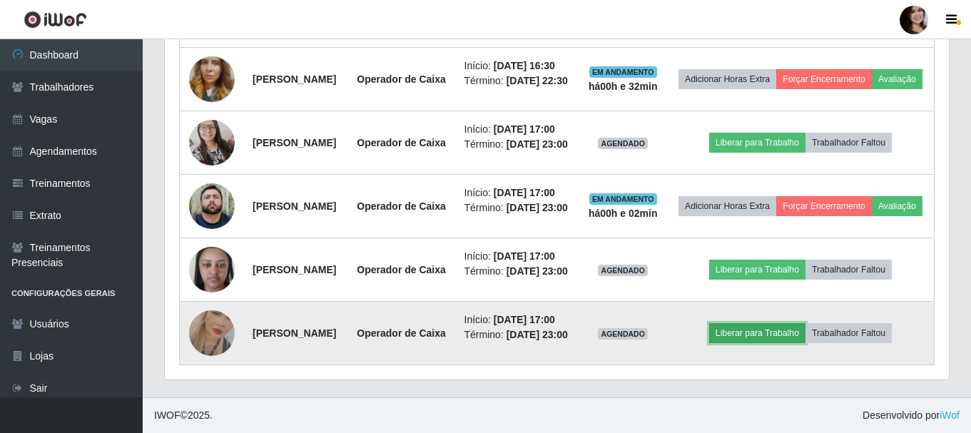
click at [763, 323] on button "Liberar para Trabalho" at bounding box center [757, 333] width 96 height 20
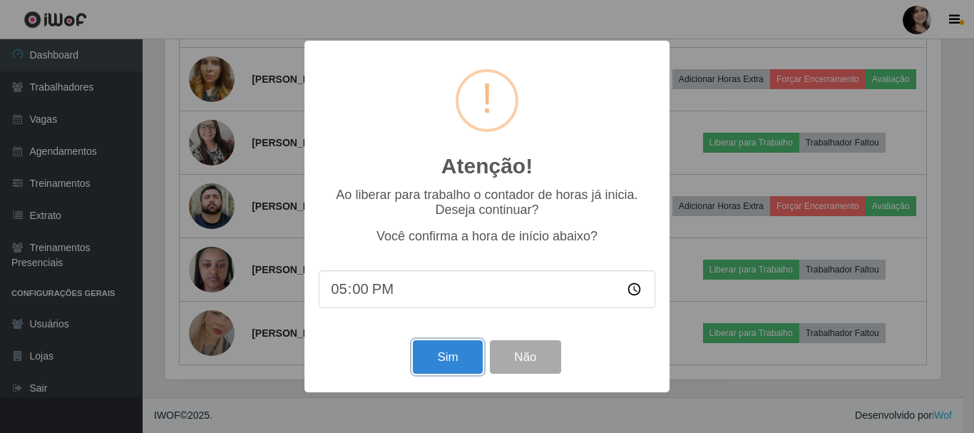
click at [453, 358] on button "Sim" at bounding box center [447, 357] width 69 height 34
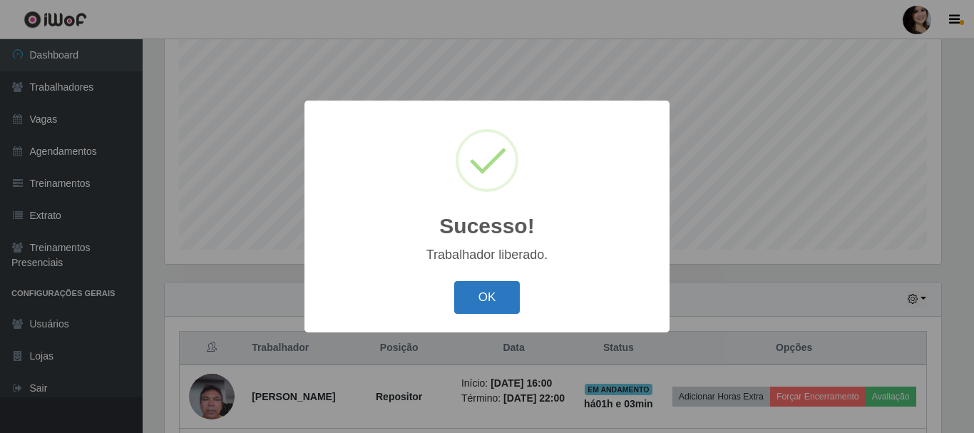
click at [516, 301] on button "OK" at bounding box center [487, 298] width 66 height 34
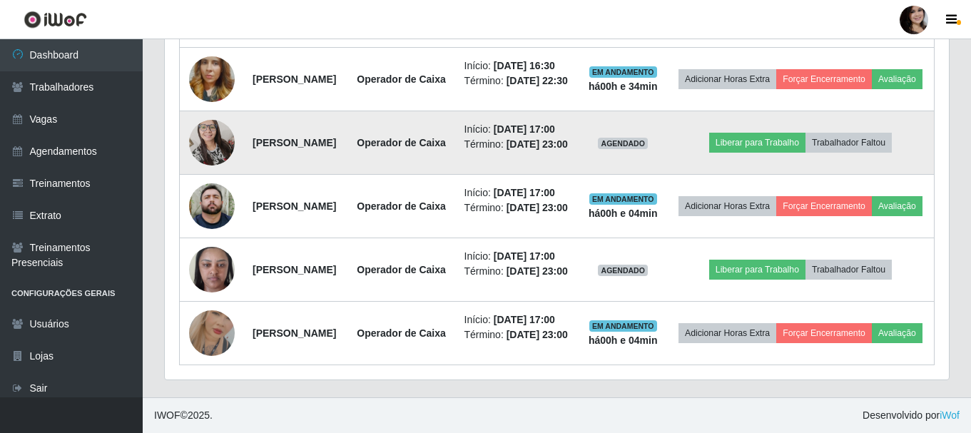
scroll to position [902, 0]
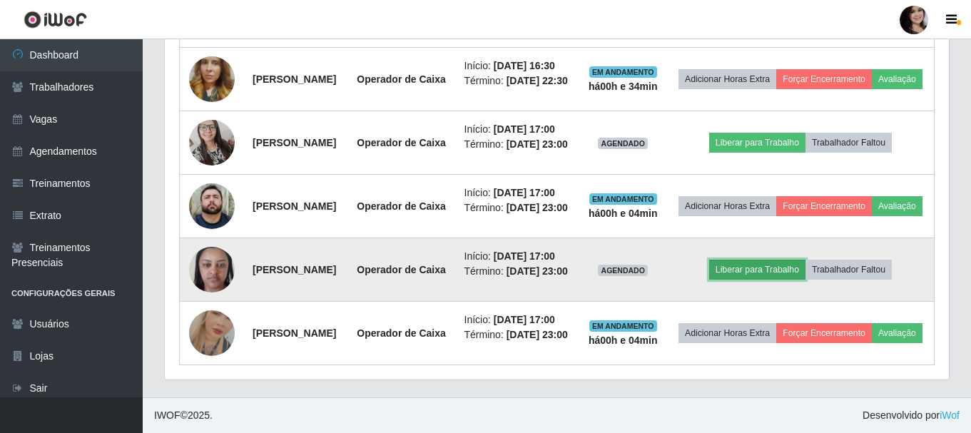
click at [755, 280] on button "Liberar para Trabalho" at bounding box center [757, 270] width 96 height 20
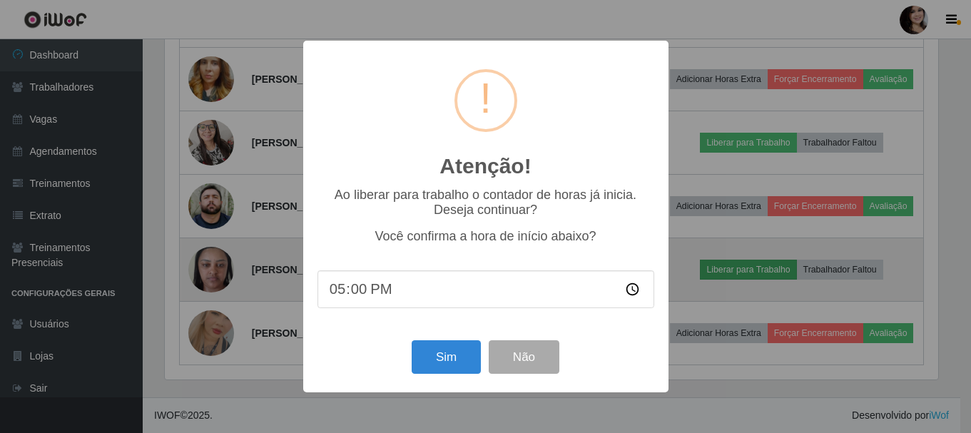
scroll to position [296, 777]
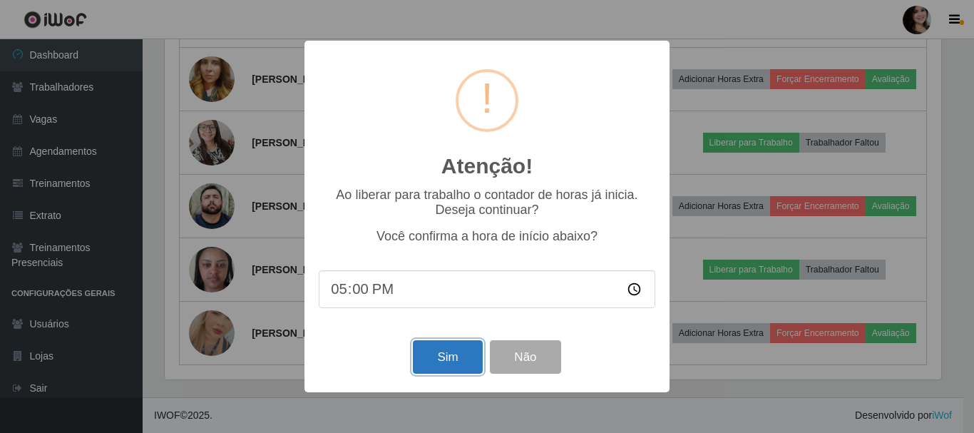
click at [438, 361] on button "Sim" at bounding box center [447, 357] width 69 height 34
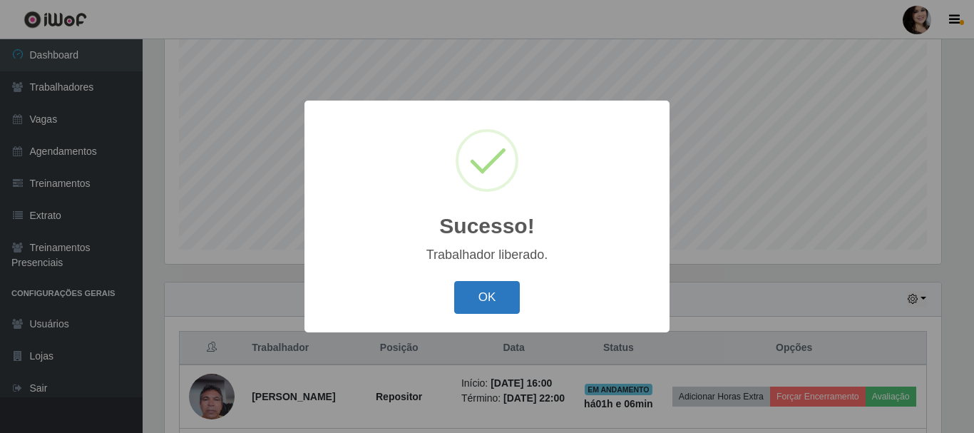
click at [486, 295] on button "OK" at bounding box center [487, 298] width 66 height 34
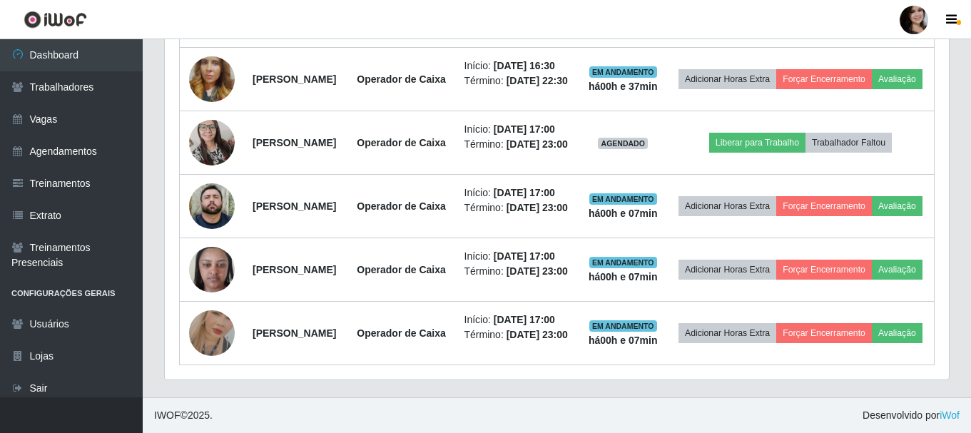
scroll to position [831, 0]
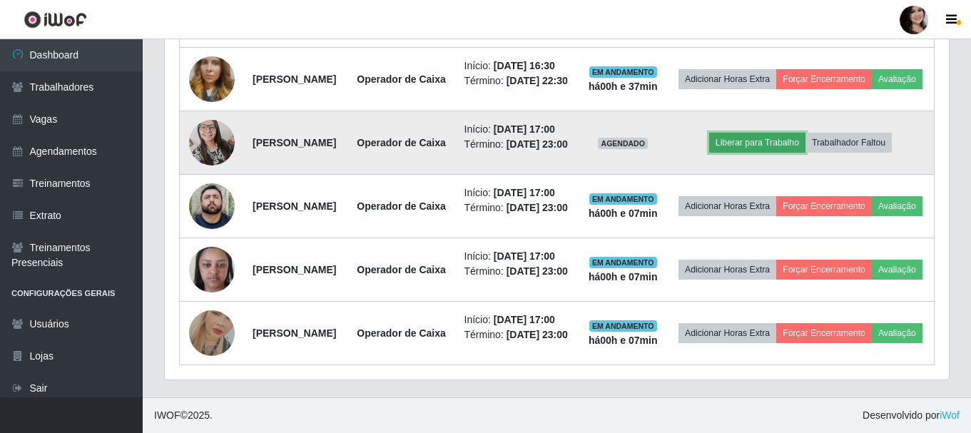
click at [773, 153] on button "Liberar para Trabalho" at bounding box center [757, 143] width 96 height 20
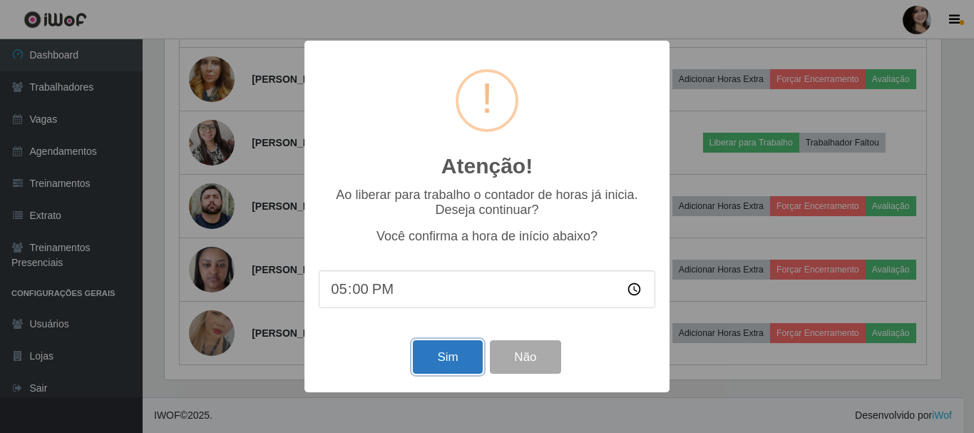
click at [456, 358] on button "Sim" at bounding box center [447, 357] width 69 height 34
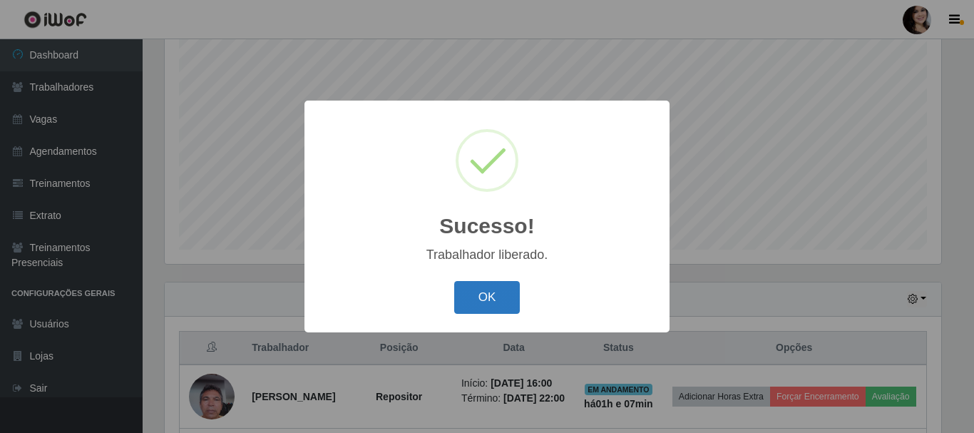
click at [487, 293] on button "OK" at bounding box center [487, 298] width 66 height 34
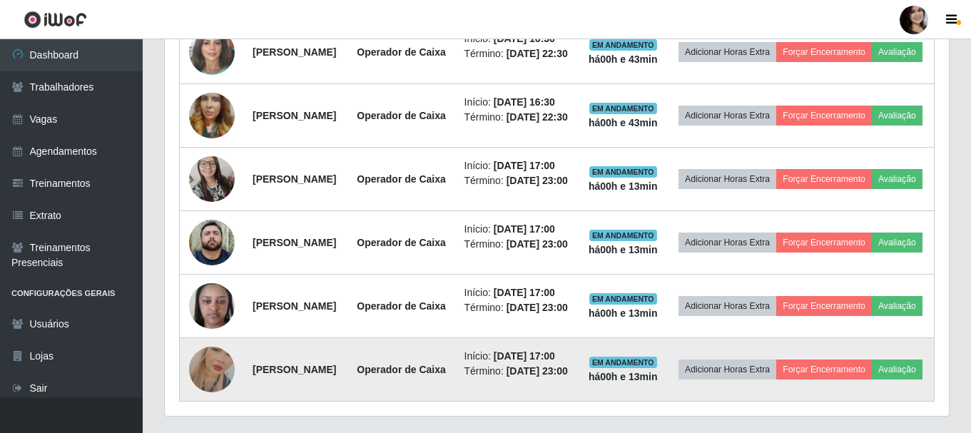
scroll to position [688, 0]
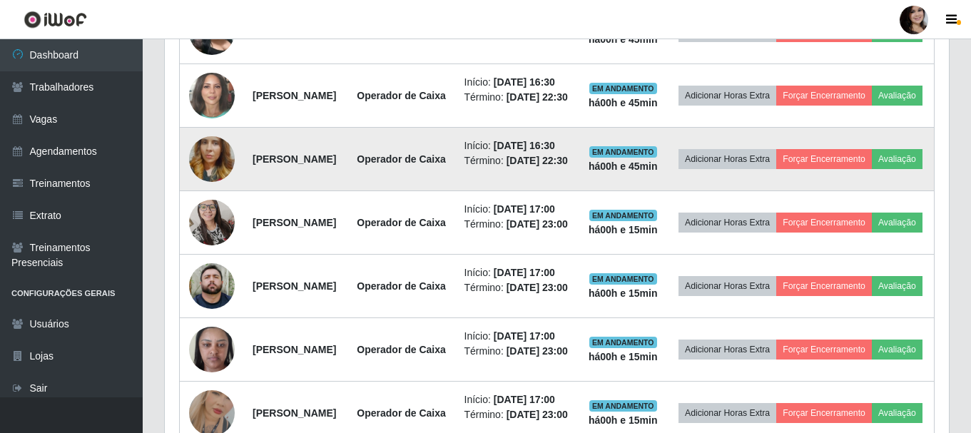
click at [759, 191] on td "Adicionar Horas Extra Forçar Encerramento Avaliação" at bounding box center [800, 159] width 267 height 63
